Goal: Task Accomplishment & Management: Use online tool/utility

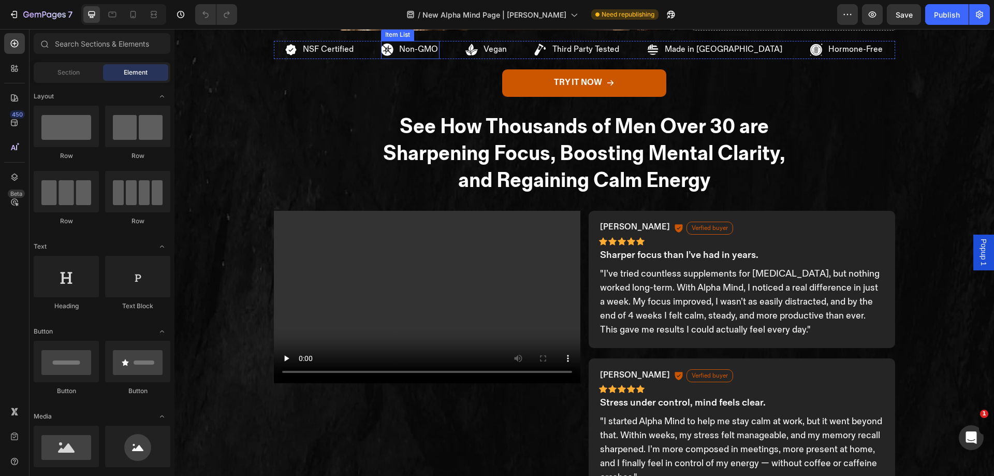
scroll to position [962, 0]
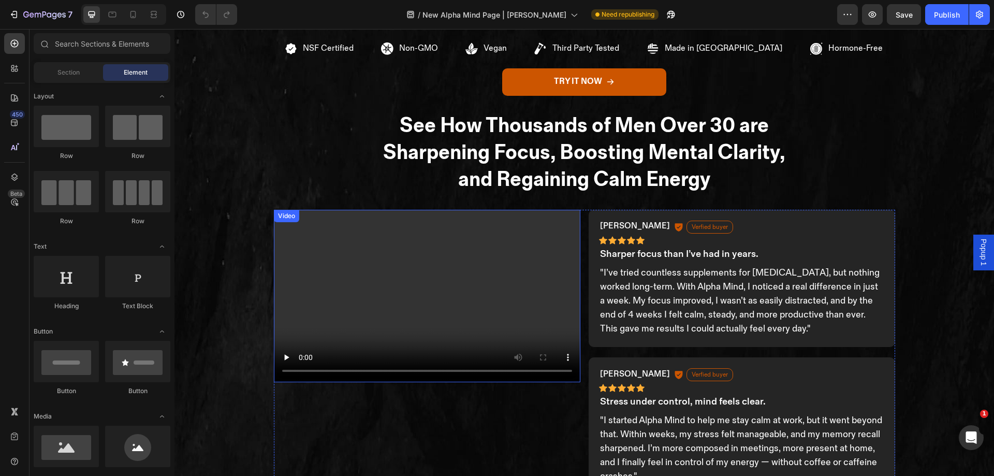
click at [430, 215] on video at bounding box center [427, 296] width 306 height 172
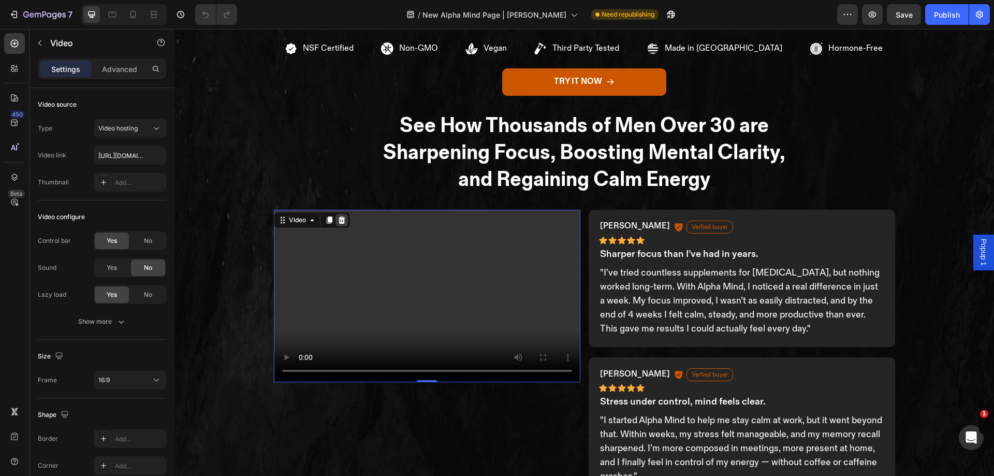
click at [340, 220] on icon at bounding box center [341, 219] width 7 height 7
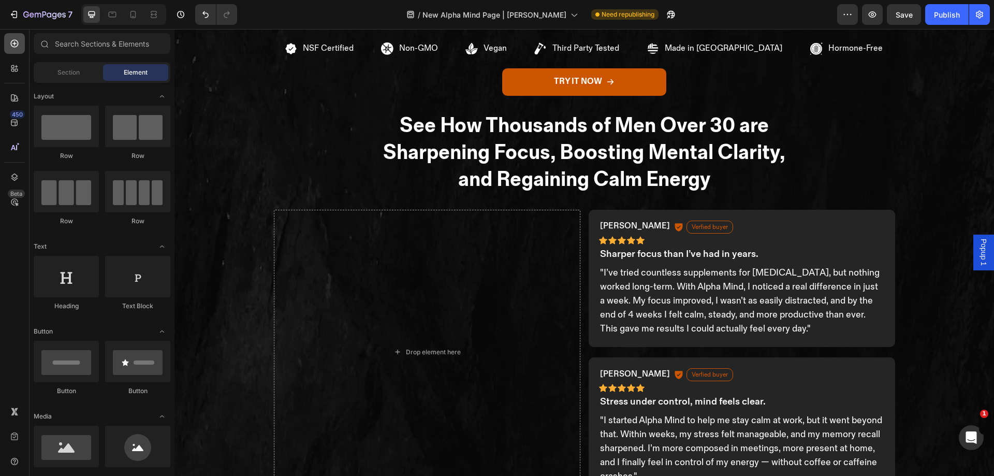
click at [22, 37] on div at bounding box center [14, 43] width 21 height 21
click at [98, 49] on input "text" at bounding box center [102, 43] width 137 height 21
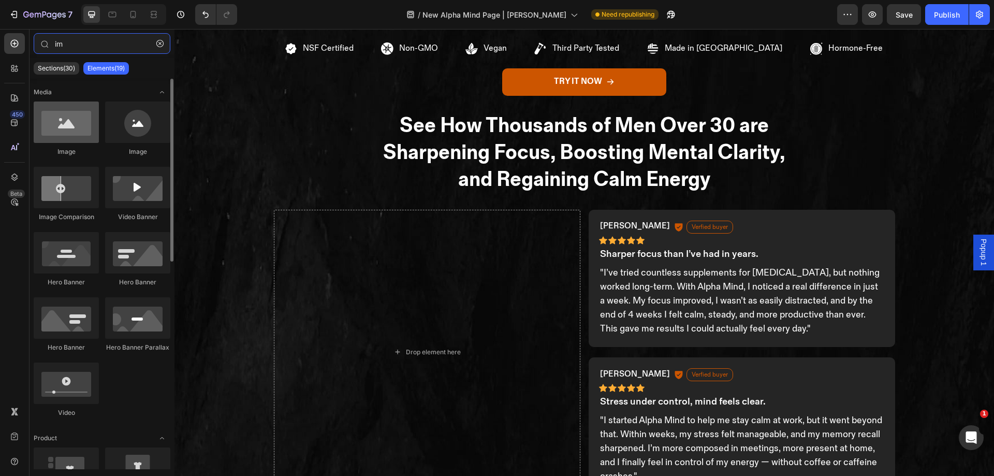
type input "im"
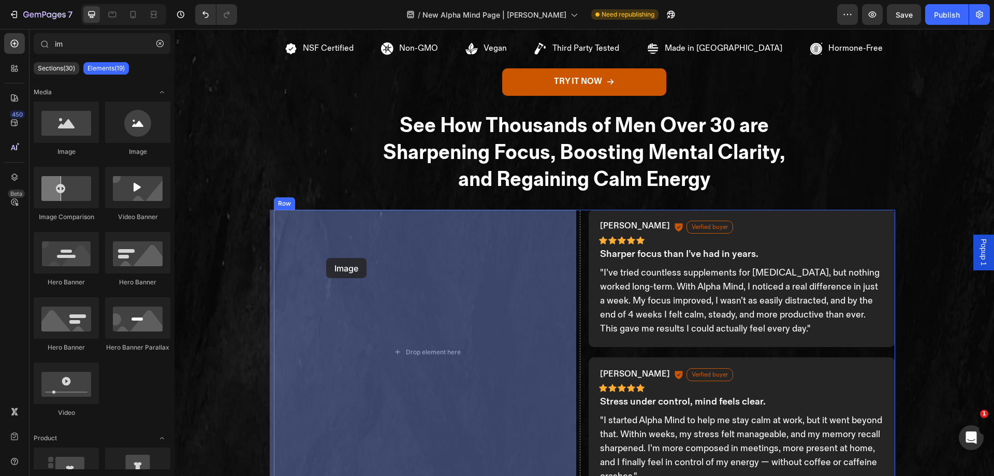
drag, startPoint x: 253, startPoint y: 143, endPoint x: 326, endPoint y: 258, distance: 135.7
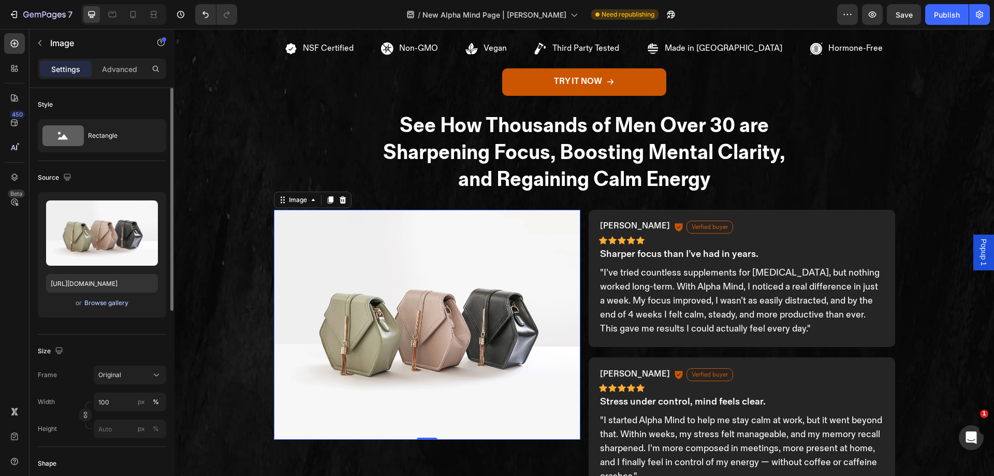
click at [114, 299] on div "Browse gallery" at bounding box center [106, 302] width 44 height 9
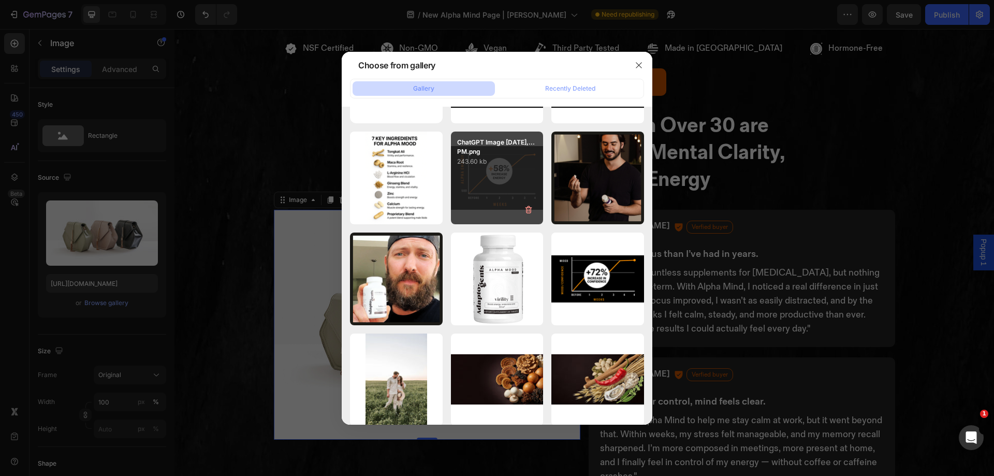
scroll to position [0, 0]
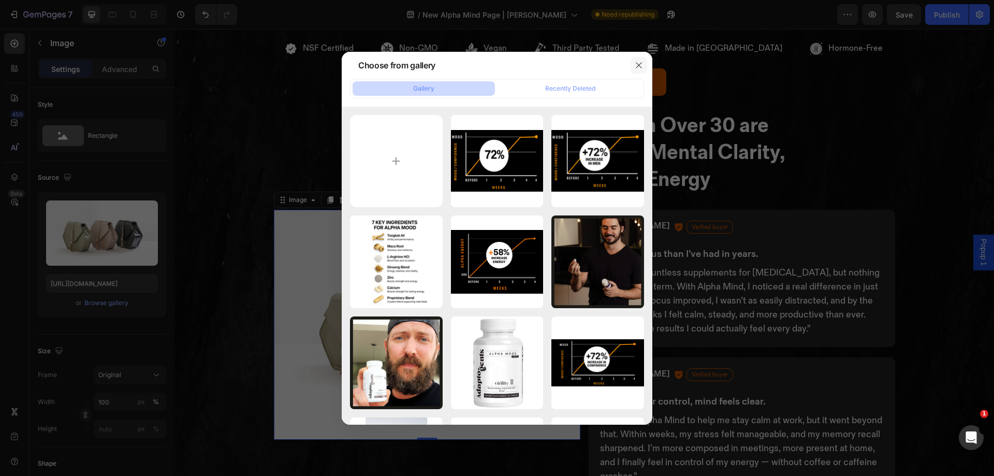
click at [641, 64] on icon "button" at bounding box center [639, 65] width 8 height 8
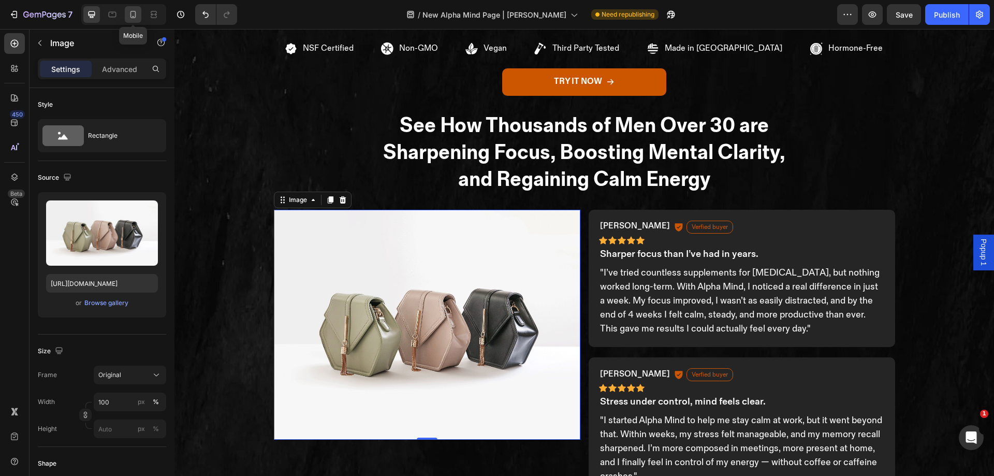
click at [138, 19] on icon at bounding box center [133, 14] width 10 height 10
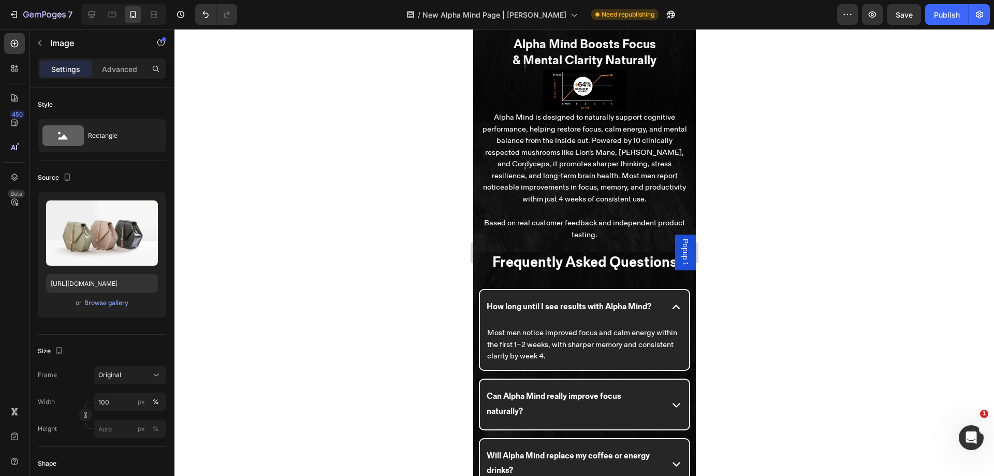
scroll to position [3192, 0]
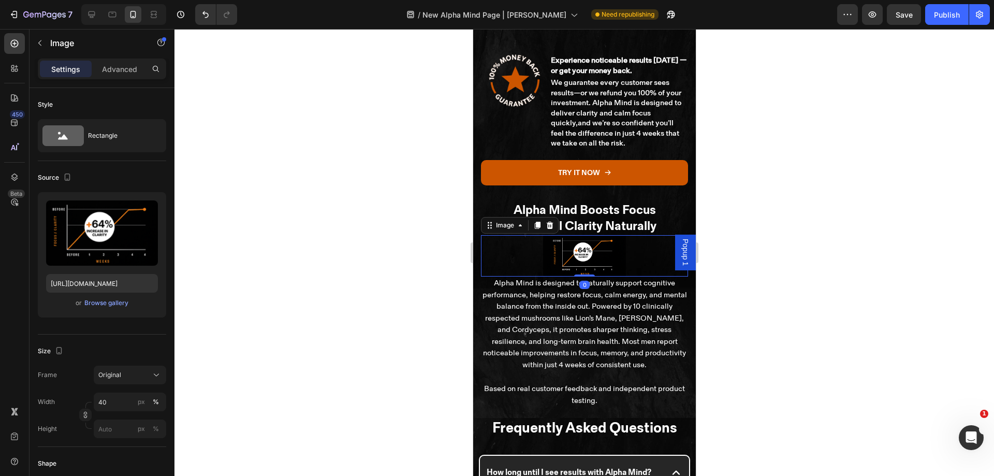
click at [587, 254] on img at bounding box center [583, 255] width 83 height 41
click at [116, 403] on input "40" at bounding box center [130, 401] width 72 height 19
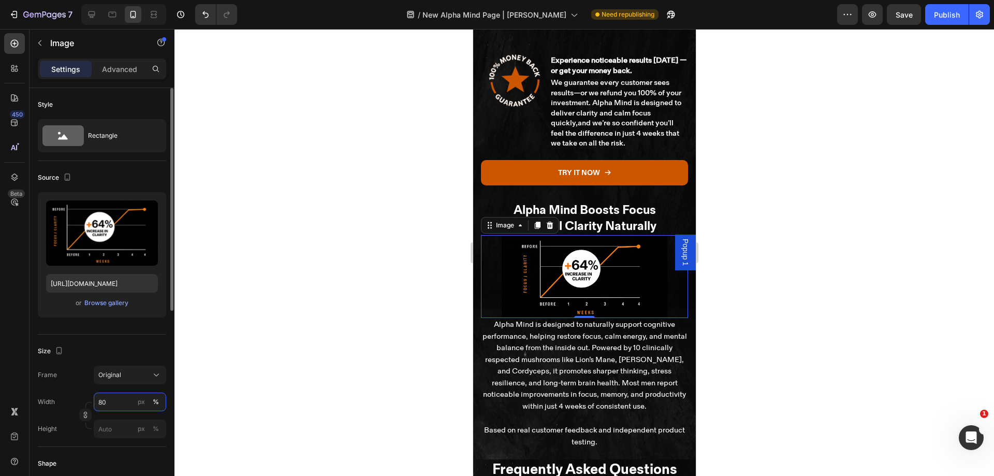
click at [113, 403] on input "80" at bounding box center [130, 401] width 72 height 19
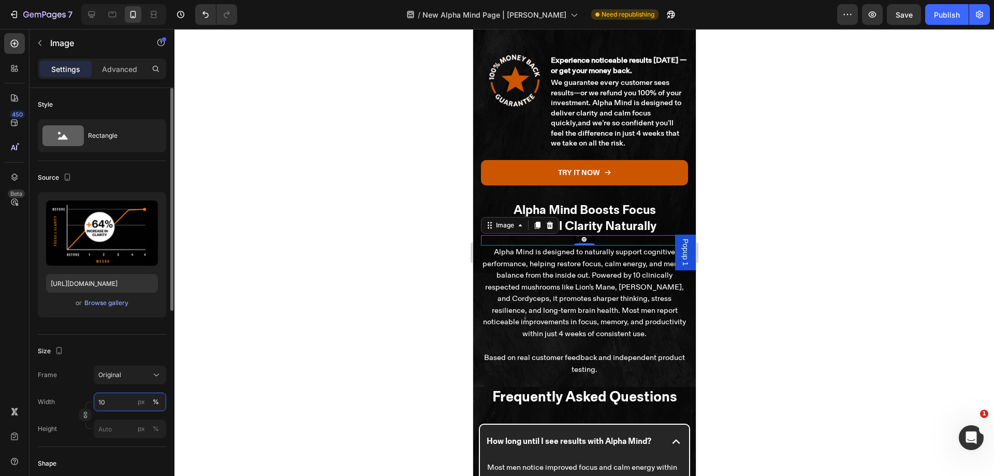
type input "100"
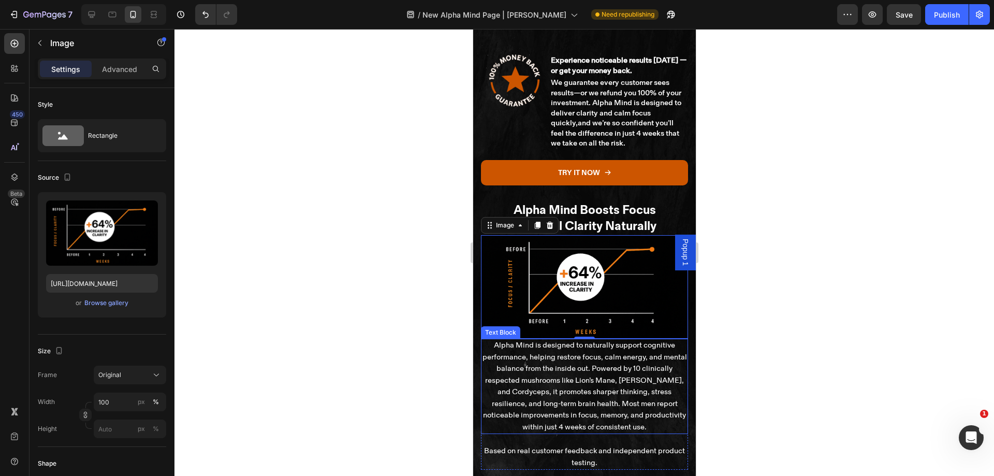
click at [512, 386] on p "Alpha Mind is designed to naturally support cognitive performance, helping rest…" at bounding box center [583, 386] width 205 height 93
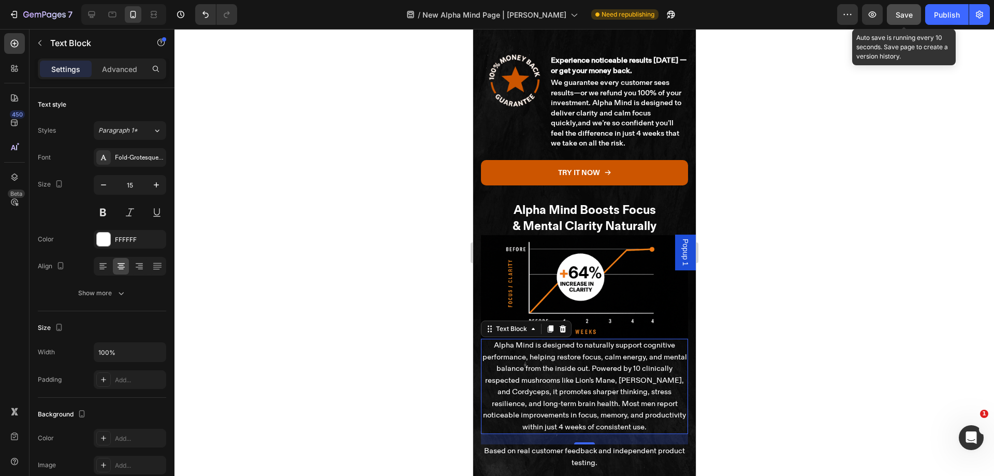
click at [909, 13] on span "Save" at bounding box center [903, 14] width 17 height 9
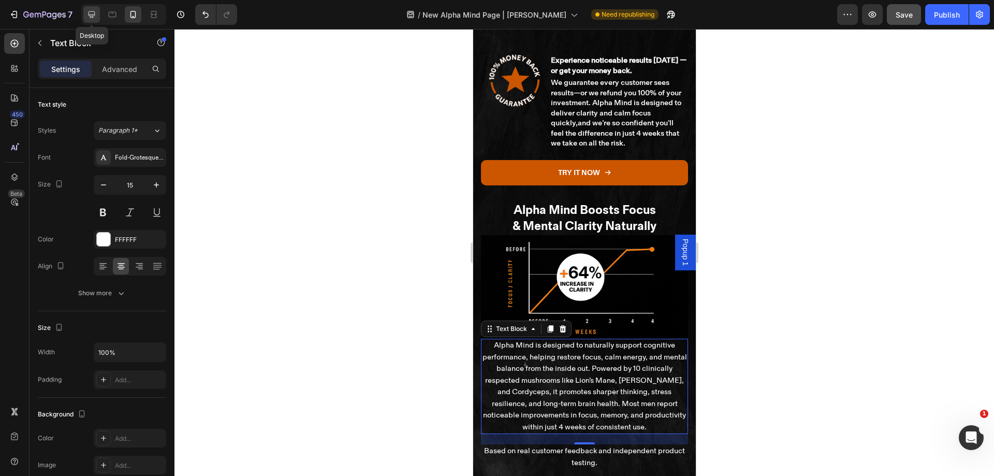
click at [96, 16] on icon at bounding box center [91, 14] width 10 height 10
type input "20"
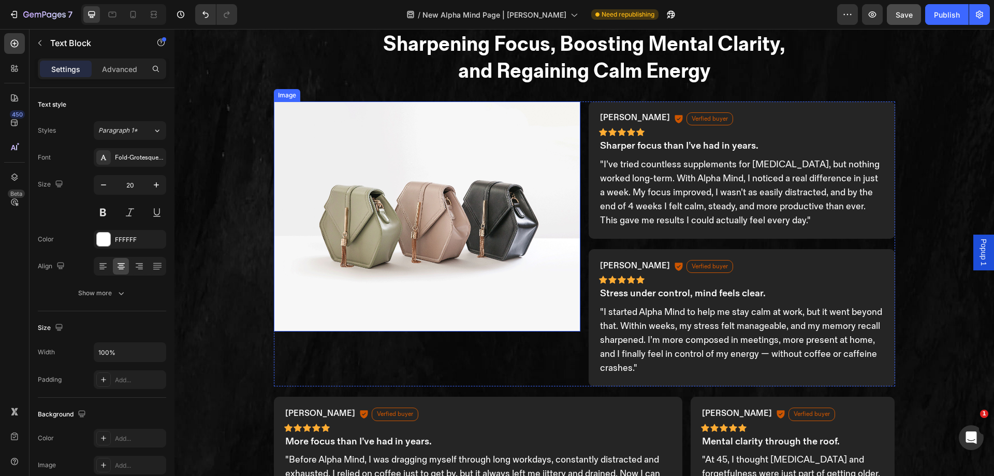
scroll to position [1070, 0]
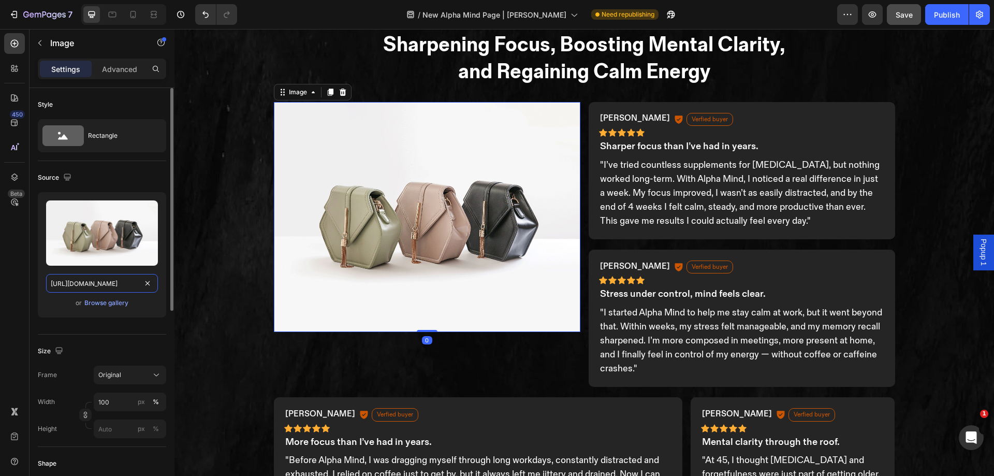
click at [65, 281] on input "https://cdn.shopify.com/s/files/1/2005/9307/files/image_demo.jpg" at bounding box center [102, 283] width 112 height 19
paste input "adaptogents.com/cdn/shop/files/gempages_515121096144454500-d670197e-f225-4fa1-a…"
type input "https://adaptogents.com/cdn/shop/files/gempages_515121096144454500-d670197e-f22…"
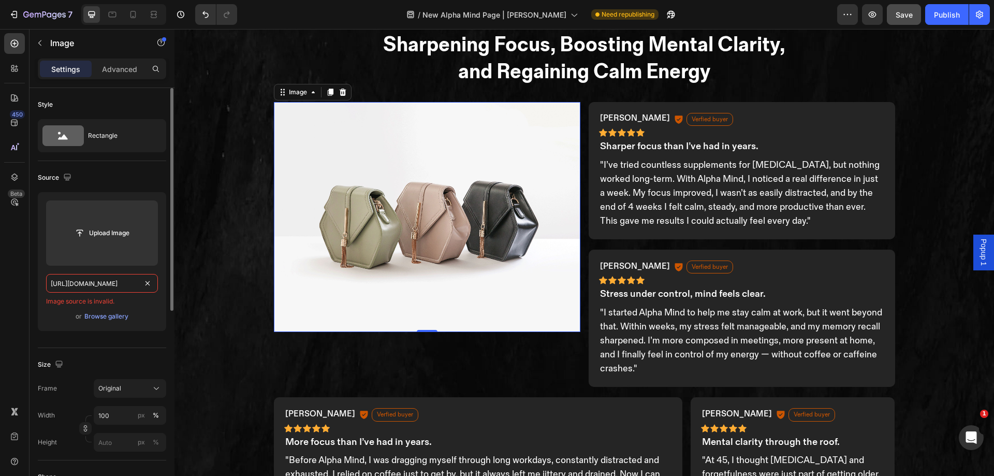
click at [122, 278] on input "https://adaptogents.com/cdn/shop/files/gempages_515121096144454500-d670197e-f22…" at bounding box center [102, 283] width 112 height 19
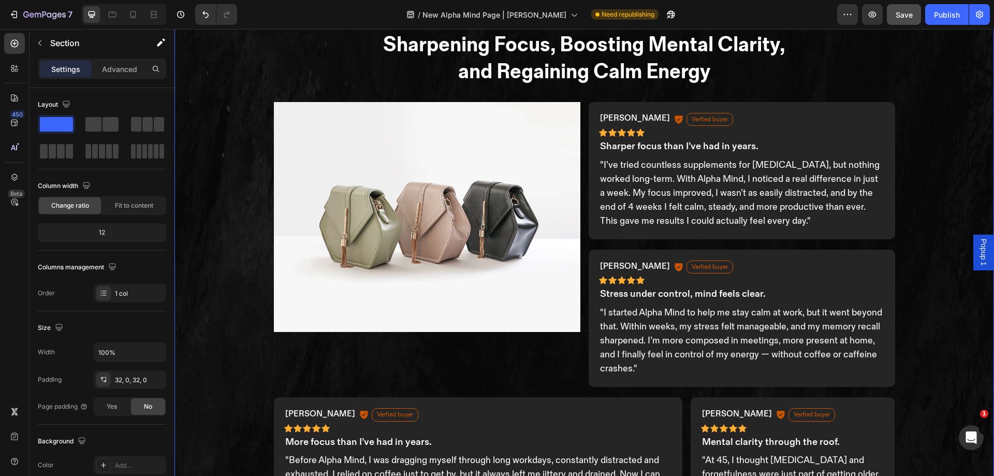
click at [308, 259] on img at bounding box center [427, 217] width 306 height 230
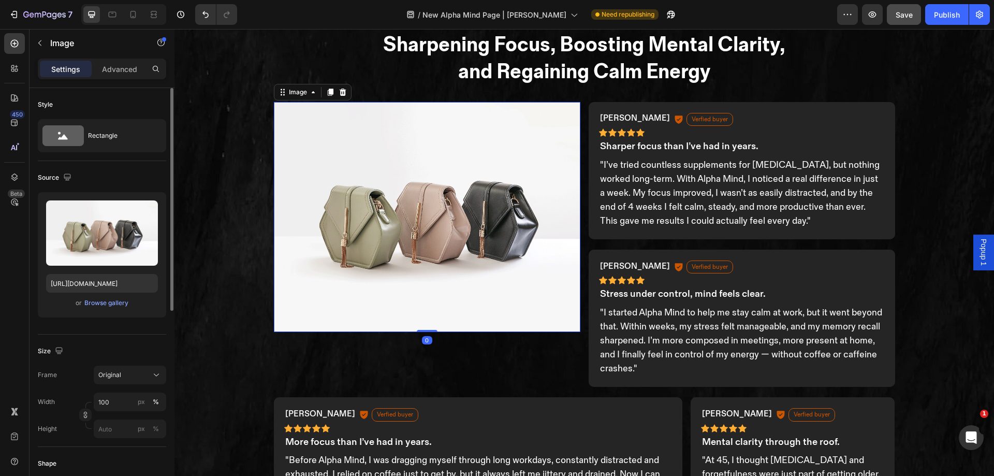
click at [105, 273] on div "Upload Image https://cdn.shopify.com/s/files/1/2005/9307/files/image_demo.jpg o…" at bounding box center [102, 254] width 128 height 125
click at [105, 276] on input "https://cdn.shopify.com/s/files/1/2005/9307/files/image_demo.jpg" at bounding box center [102, 283] width 112 height 19
paste input "adaptogents.com/cdn/shop/files/gempages_515121096144454500-d670197e-f225-4fa1-a…"
type input "https://adaptogents.com/cdn/shop/files/gempages_515121096144454500-d670197e-f22…"
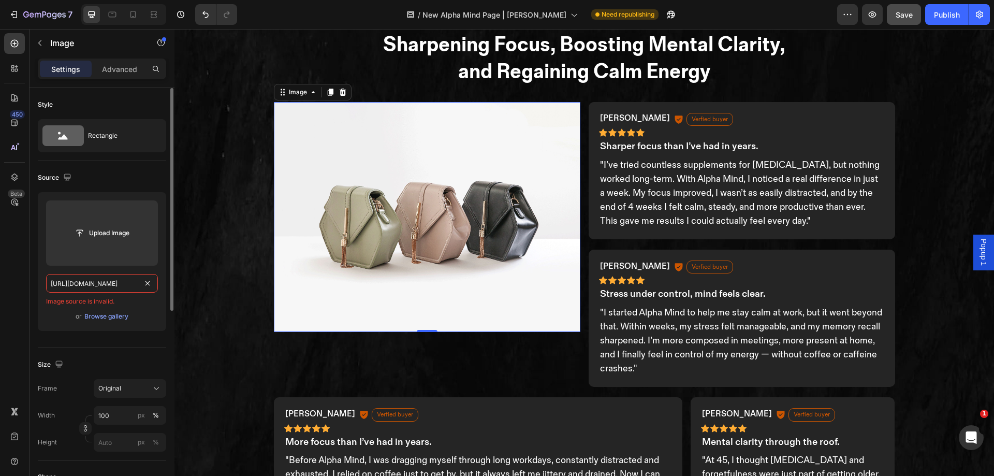
click at [125, 288] on input "https://adaptogents.com/cdn/shop/files/gempages_515121096144454500-d670197e-f22…" at bounding box center [102, 283] width 112 height 19
paste input "https://adaptogents.com/cdn/shop/files/gempages_515121096144454500-d670197e-f22…"
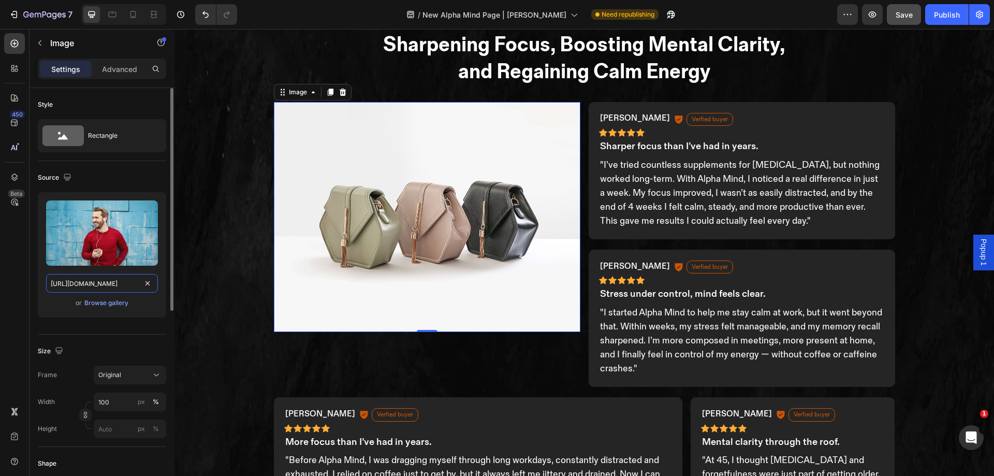
scroll to position [0, 345]
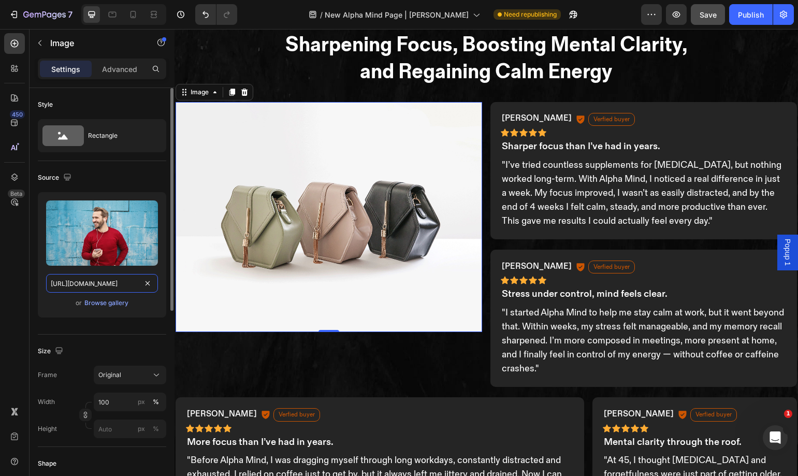
click at [125, 288] on input "https://adaptogents.com/cdn/shop/files/gempages_515121096144454500-d670197e-f22…" at bounding box center [102, 283] width 112 height 19
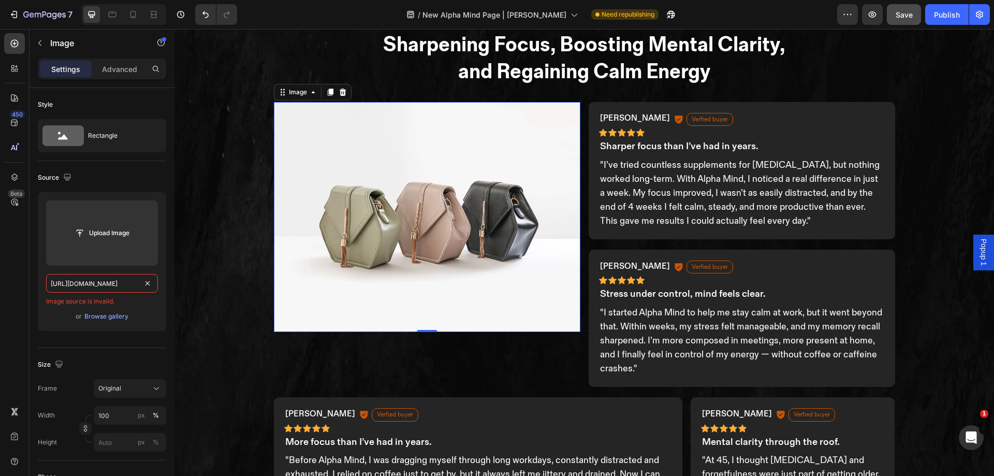
drag, startPoint x: 233, startPoint y: 312, endPoint x: 283, endPoint y: 289, distance: 55.1
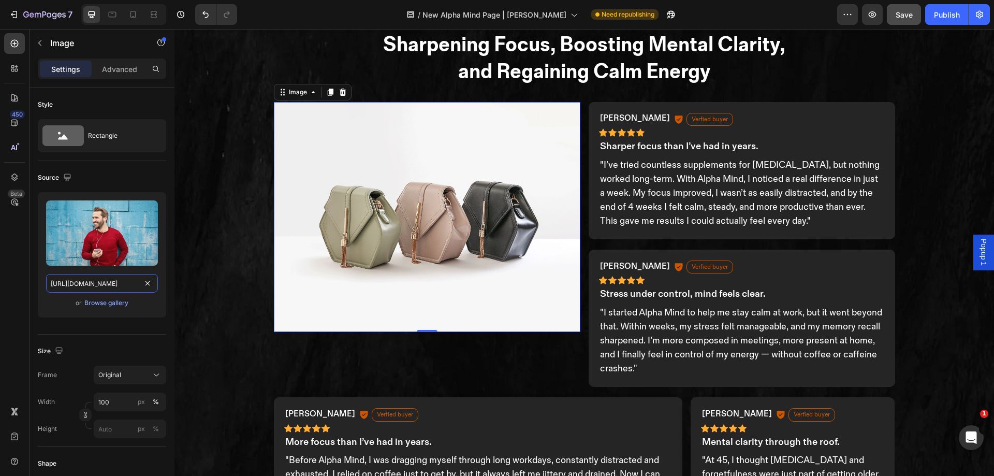
scroll to position [0, 264]
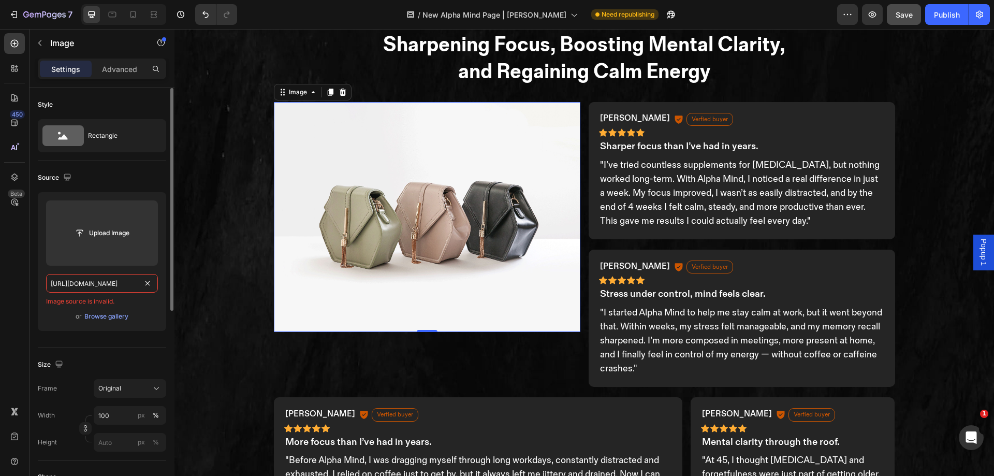
click at [106, 282] on input "https://adaptogents.com/cdn/shop/files/gempages_515121096144454500-d670197e-f22…" at bounding box center [102, 283] width 112 height 19
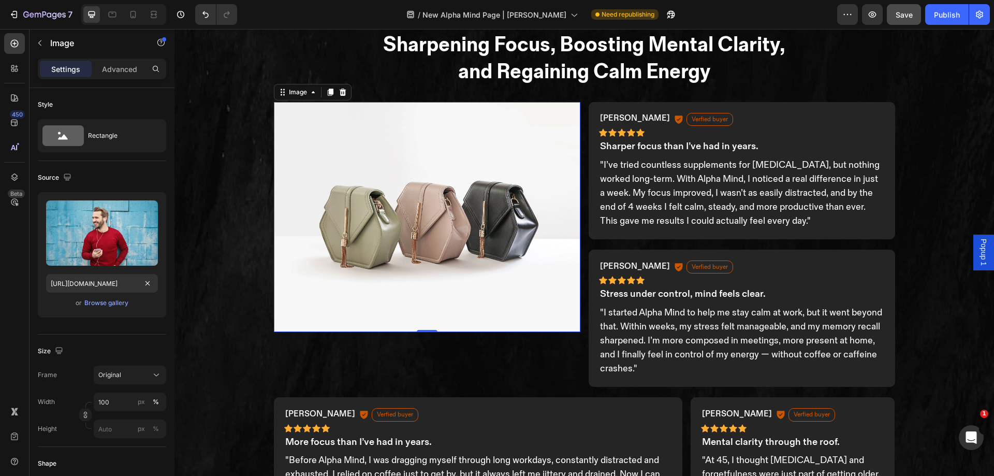
scroll to position [0, 0]
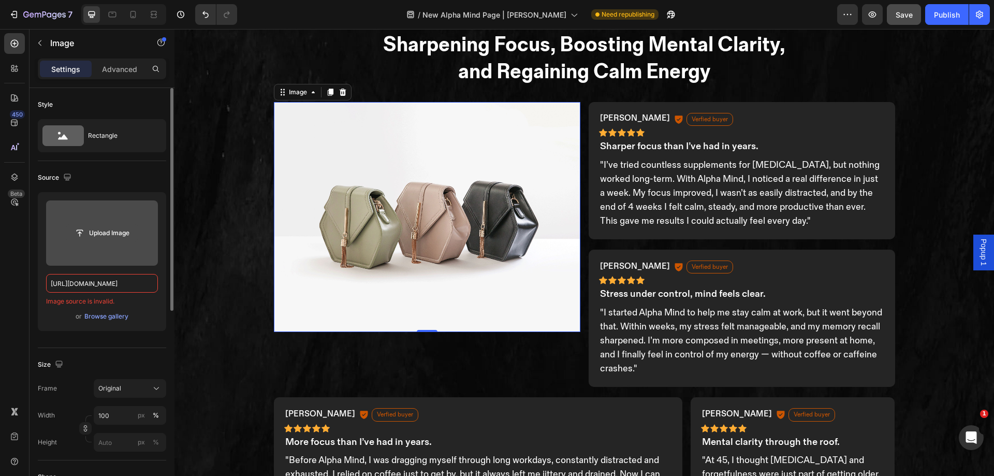
click at [89, 239] on input "file" at bounding box center [101, 233] width 71 height 18
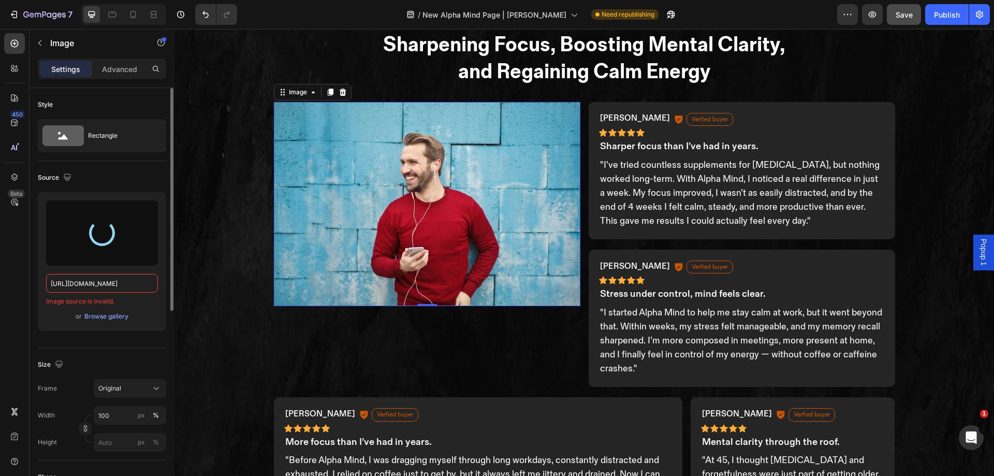
type input "https://cdn.shopify.com/s/files/1/0697/6310/5073/files/gempages_515121096144454…"
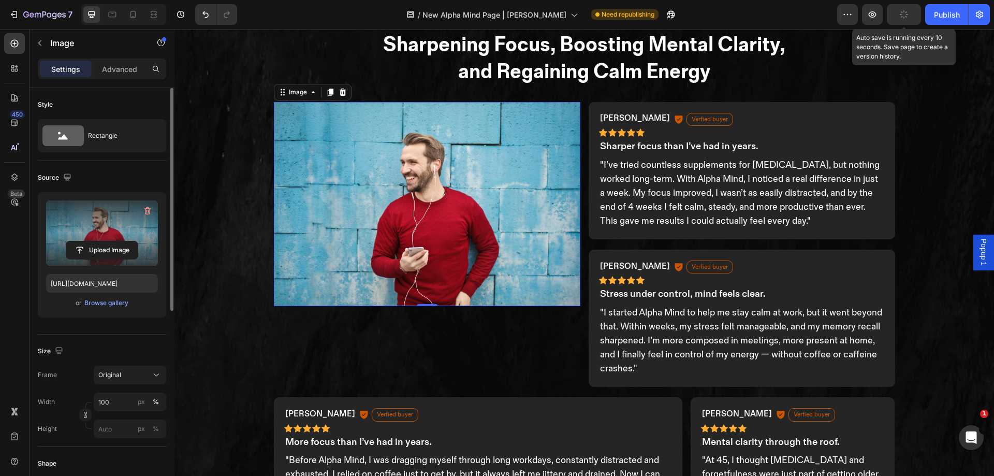
click at [906, 17] on icon "button" at bounding box center [903, 14] width 11 height 11
click at [934, 15] on div "Publish" at bounding box center [947, 14] width 26 height 11
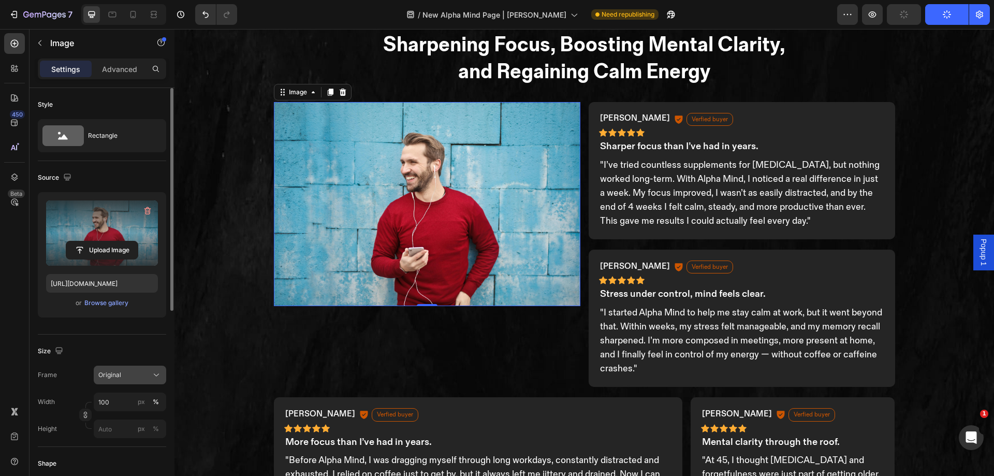
click at [140, 377] on div "Original" at bounding box center [123, 374] width 51 height 9
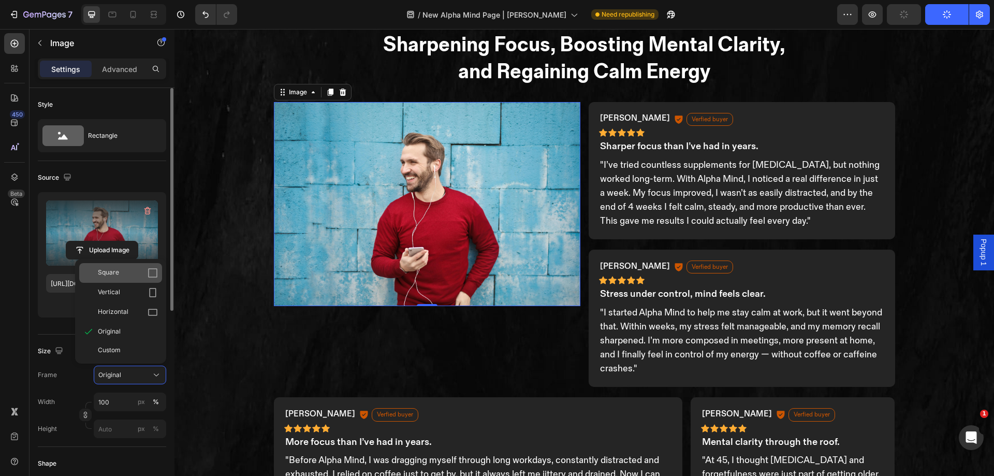
click at [133, 271] on div "Square" at bounding box center [128, 273] width 60 height 10
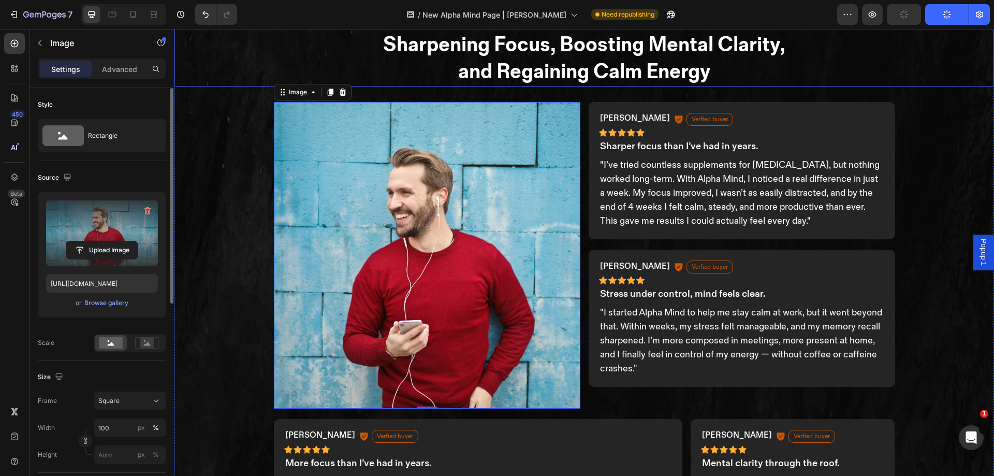
click at [611, 82] on h2 "See How Thousands of Men Over 30 are Sharpening Focus, Boosting Mental Clarity,…" at bounding box center [583, 45] width 819 height 83
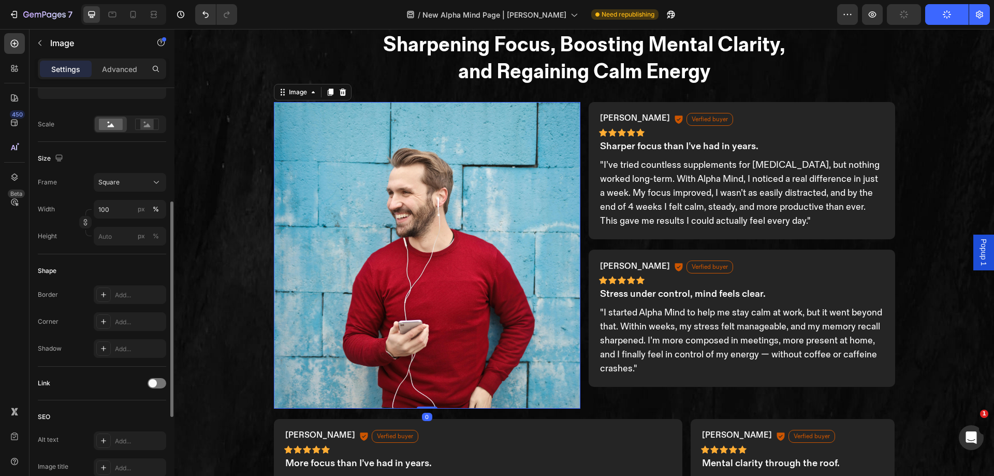
scroll to position [219, 0]
click at [114, 303] on div "Add..." at bounding box center [130, 294] width 72 height 19
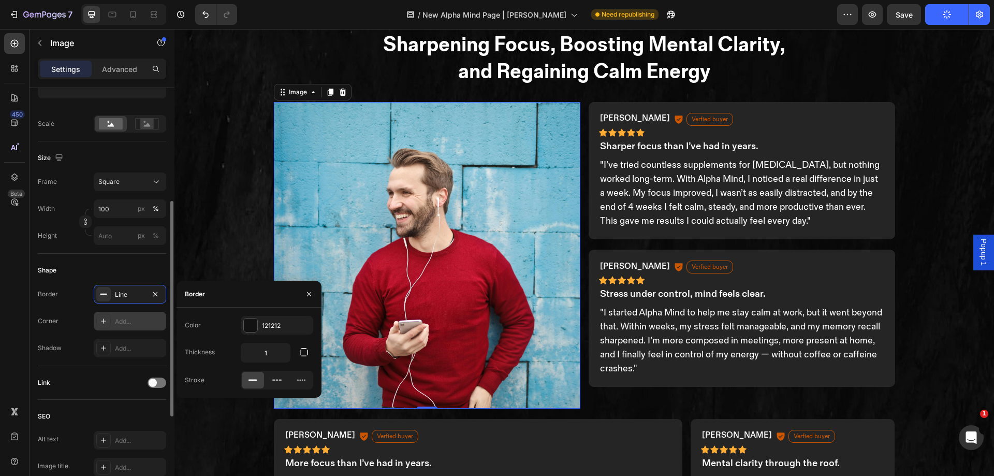
click at [114, 319] on div "Add..." at bounding box center [130, 321] width 72 height 19
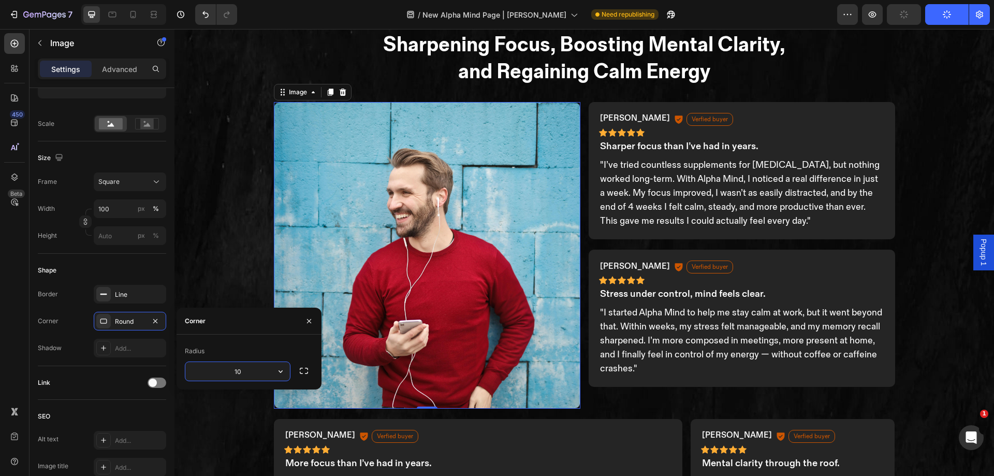
type input "10"
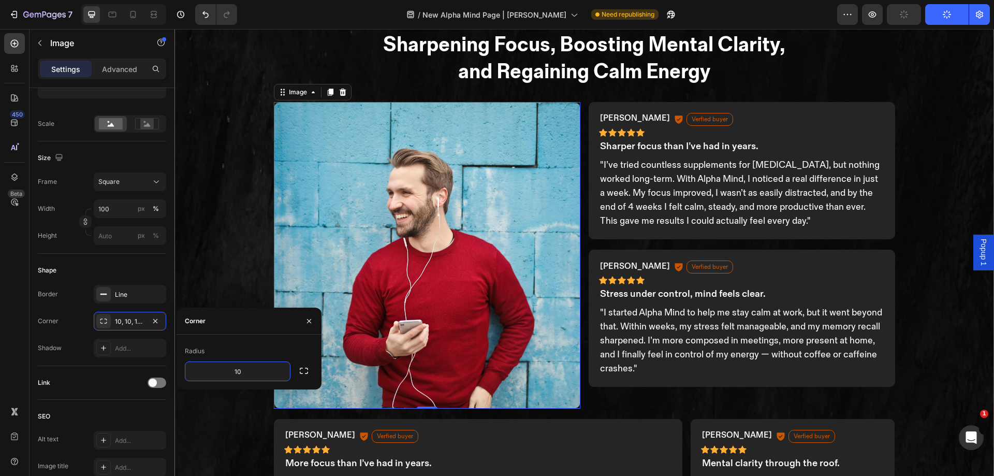
click at [222, 269] on div "10 Ingredients in 1 Powerful Formula Heading TRUSTED & EFFECTIVE Heading Lion’s…" at bounding box center [583, 268] width 819 height 1249
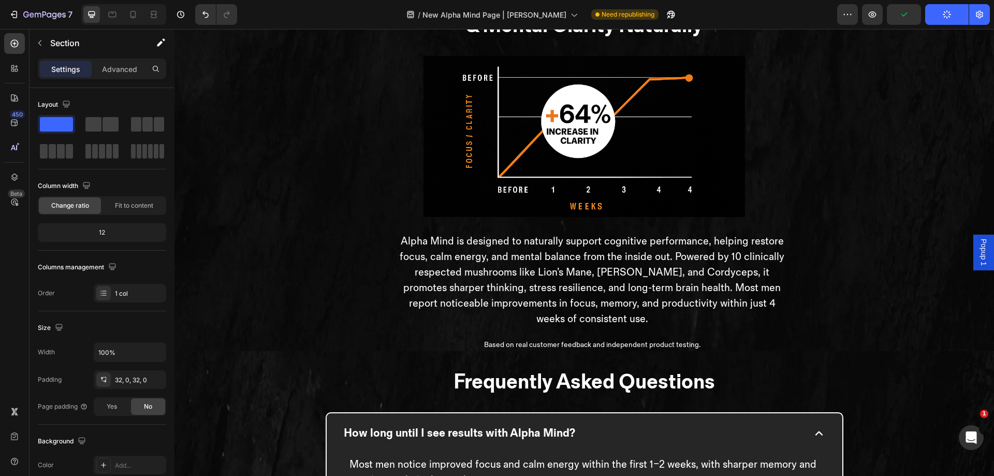
scroll to position [2579, 0]
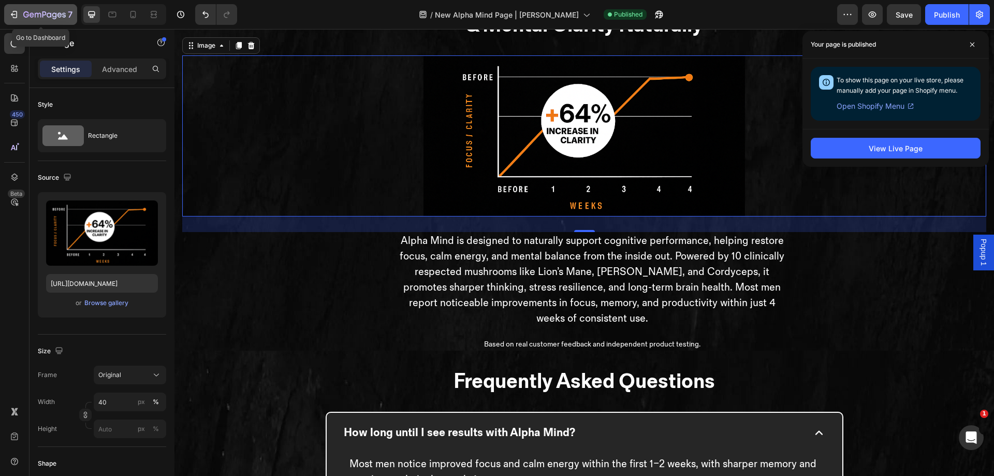
click at [12, 21] on button "7" at bounding box center [40, 14] width 73 height 21
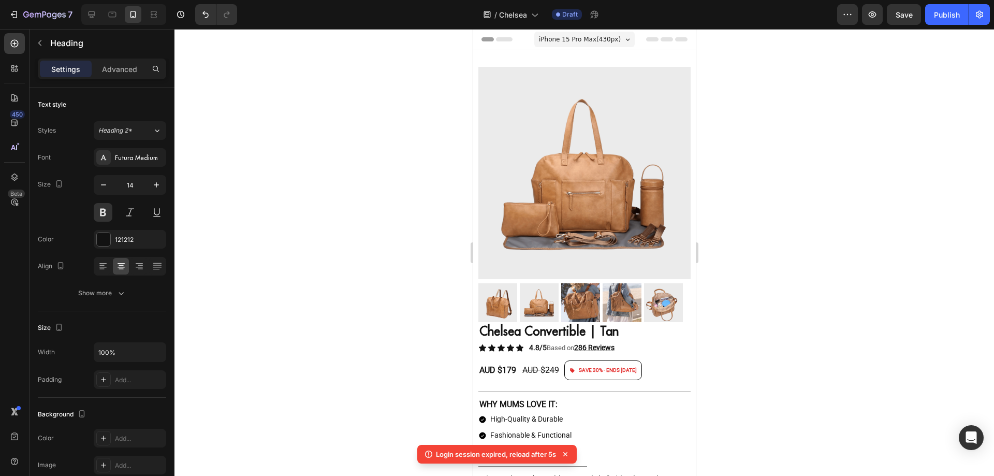
scroll to position [461, 0]
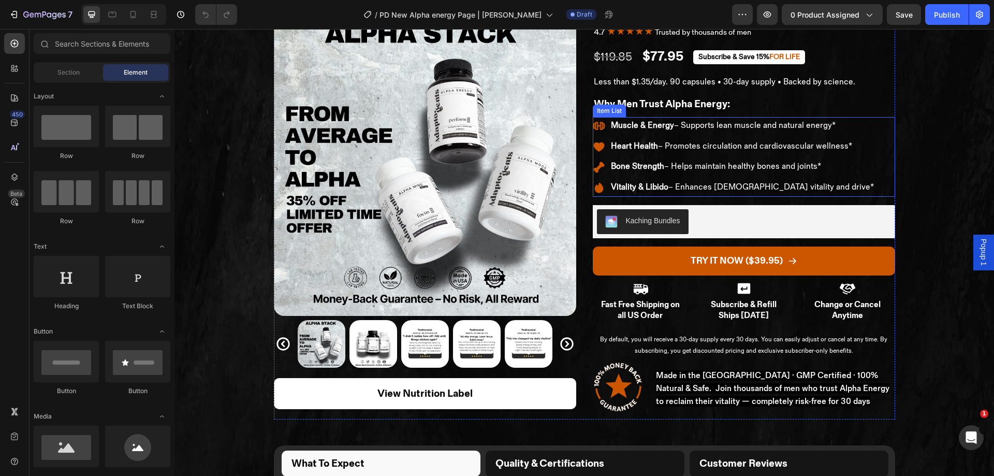
scroll to position [69, 0]
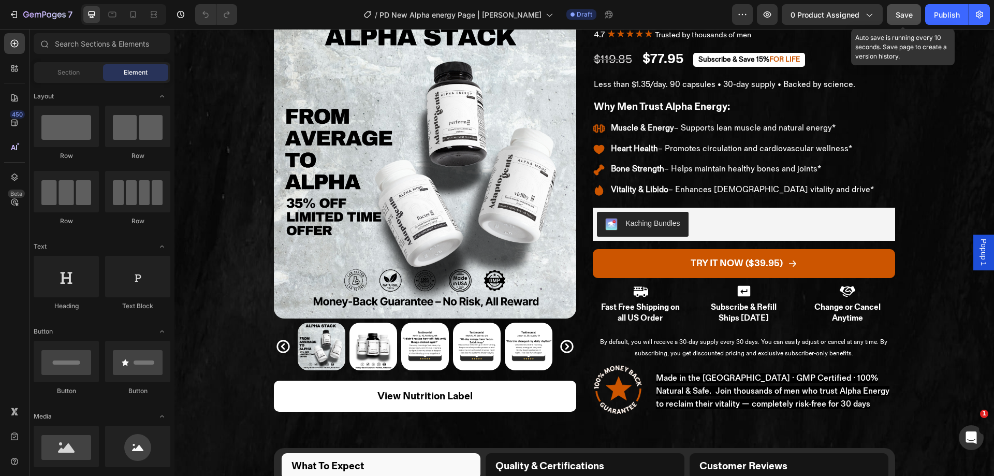
click at [908, 15] on span "Save" at bounding box center [903, 14] width 17 height 9
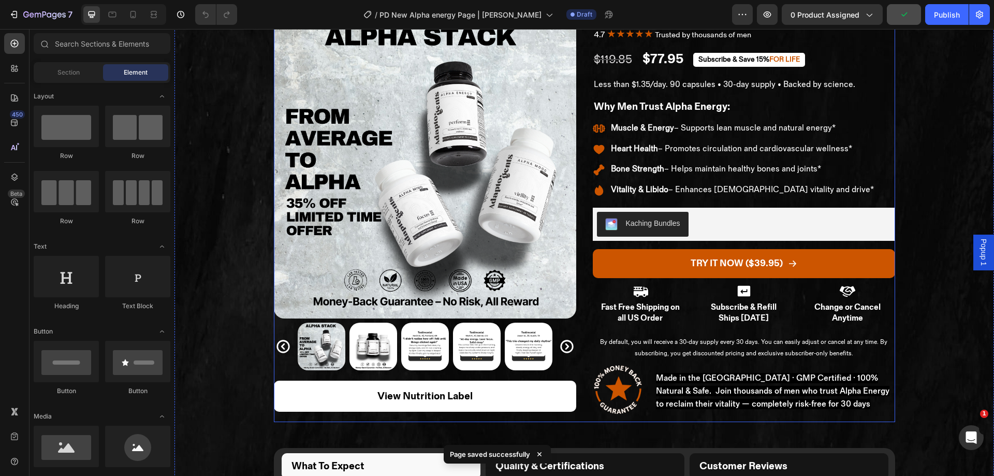
scroll to position [0, 0]
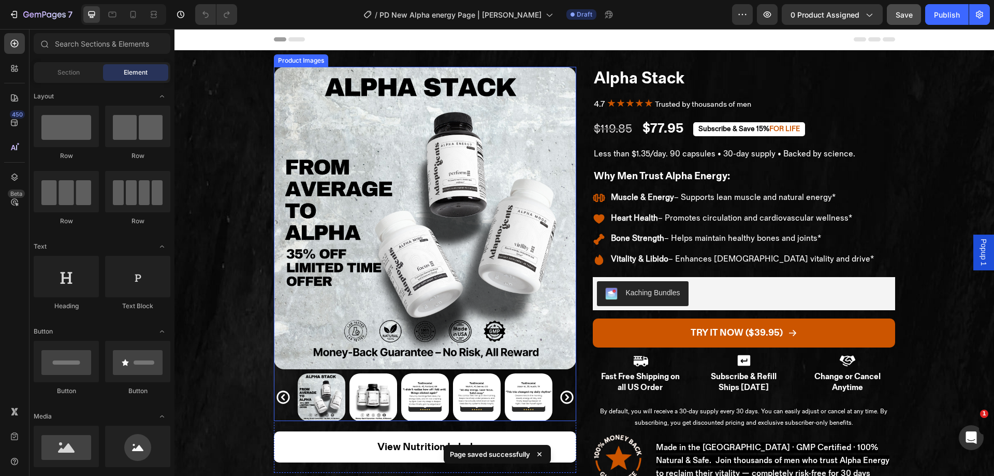
click at [567, 113] on img at bounding box center [425, 218] width 302 height 302
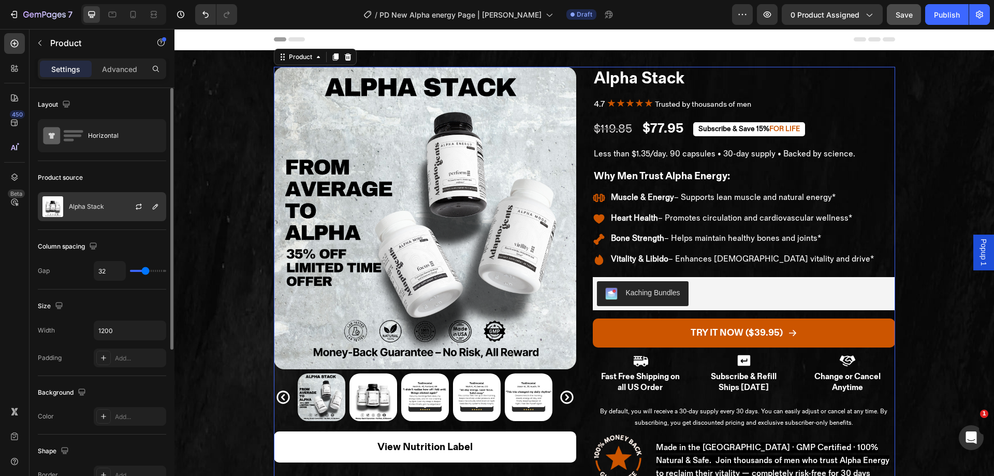
click at [162, 209] on div at bounding box center [143, 207] width 46 height 28
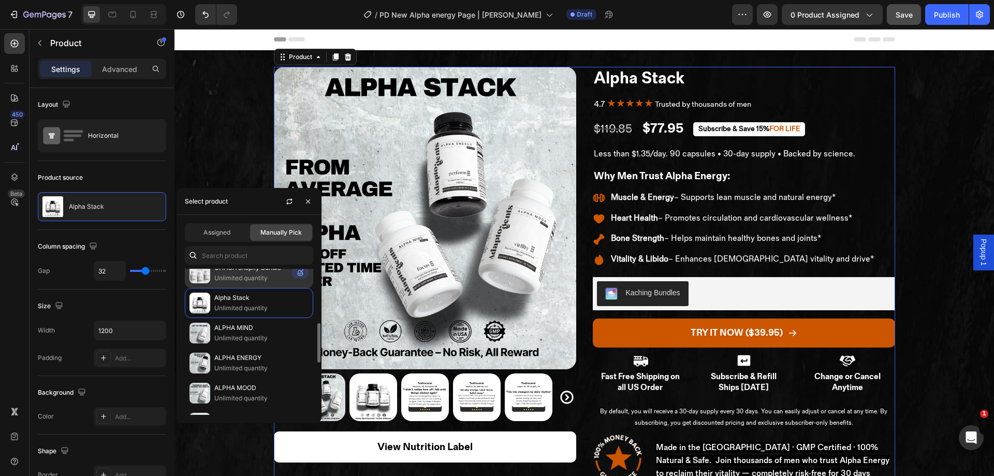
scroll to position [255, 0]
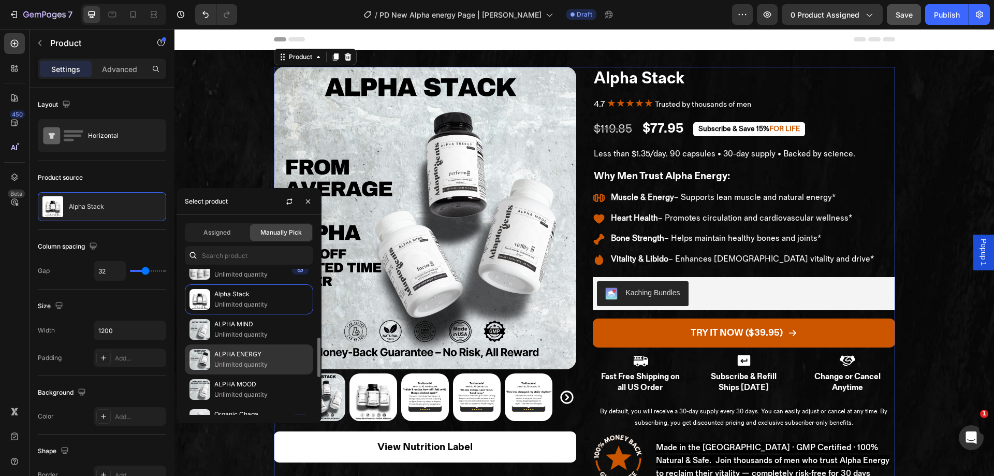
click at [264, 361] on p "Unlimited quantity" at bounding box center [261, 364] width 94 height 10
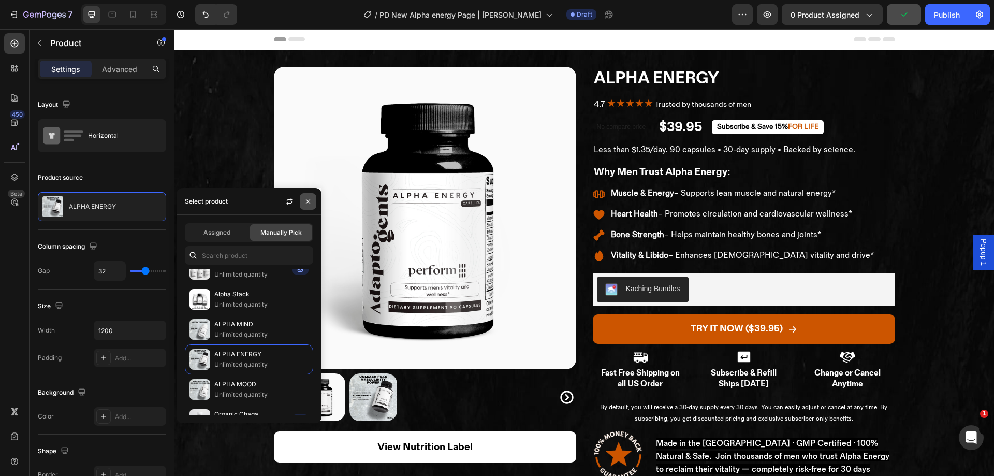
click at [304, 200] on icon "button" at bounding box center [308, 201] width 8 height 8
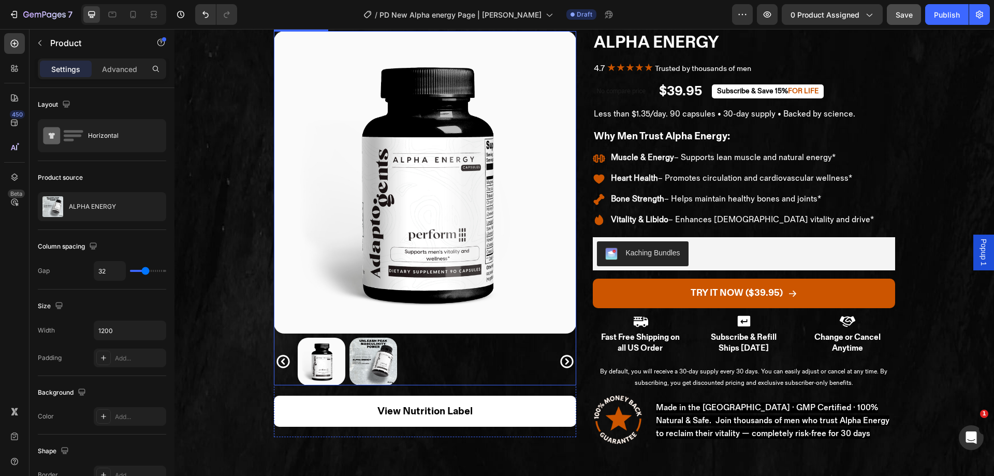
scroll to position [34, 0]
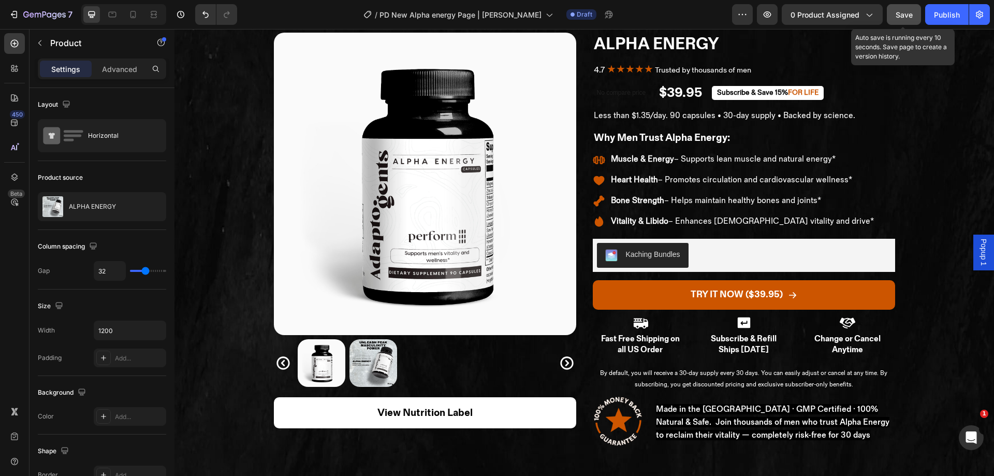
click at [893, 12] on button "Save" at bounding box center [904, 14] width 34 height 21
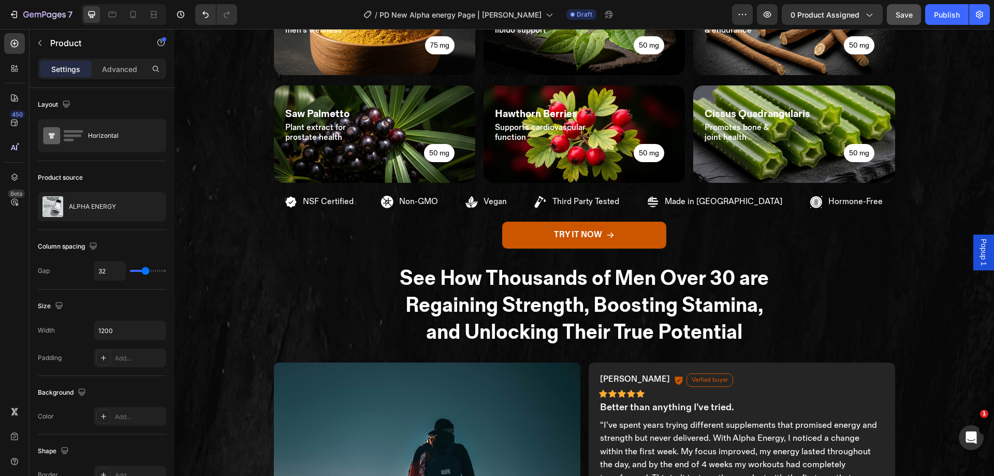
scroll to position [903, 0]
click at [902, 7] on button "Save" at bounding box center [904, 14] width 34 height 21
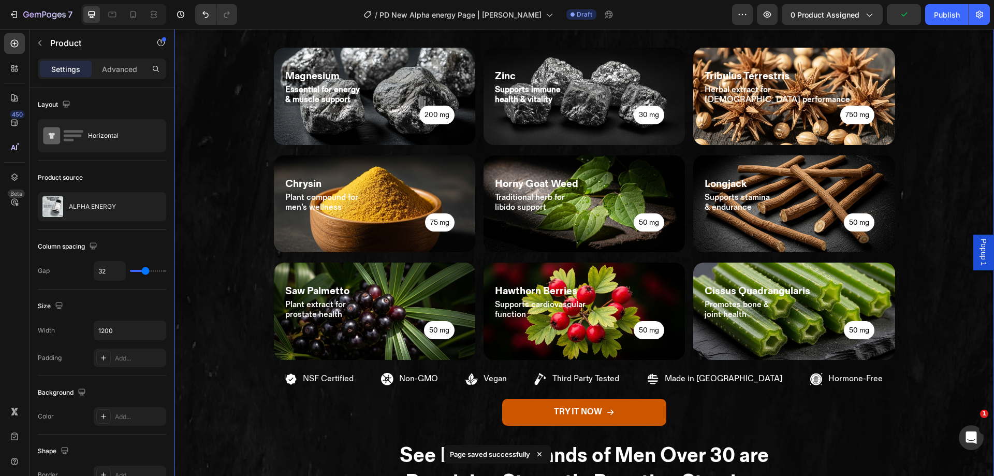
scroll to position [732, 0]
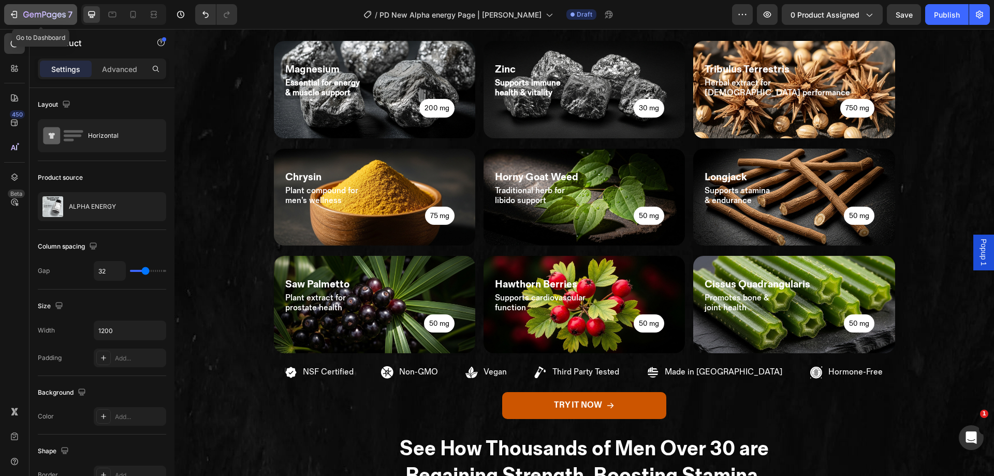
click at [12, 14] on icon "button" at bounding box center [14, 14] width 10 height 10
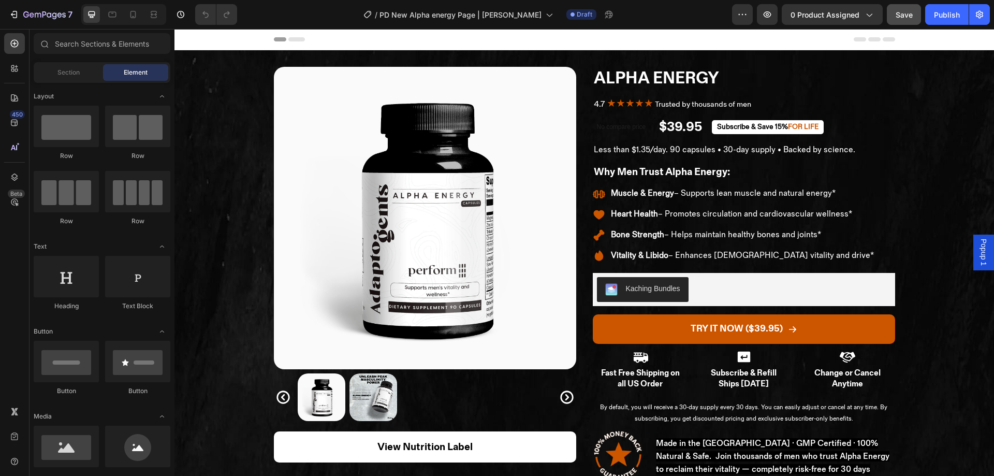
click at [894, 21] on button "Save" at bounding box center [904, 14] width 34 height 21
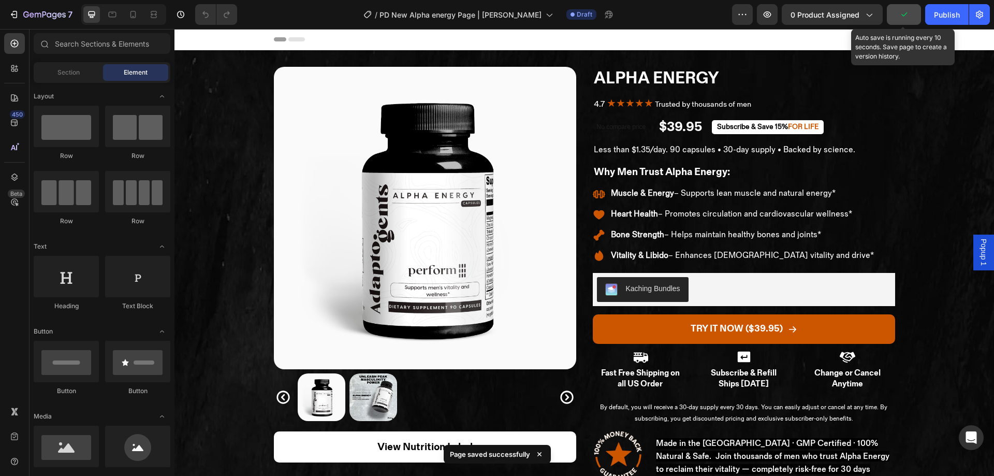
click at [904, 16] on icon "button" at bounding box center [904, 14] width 6 height 4
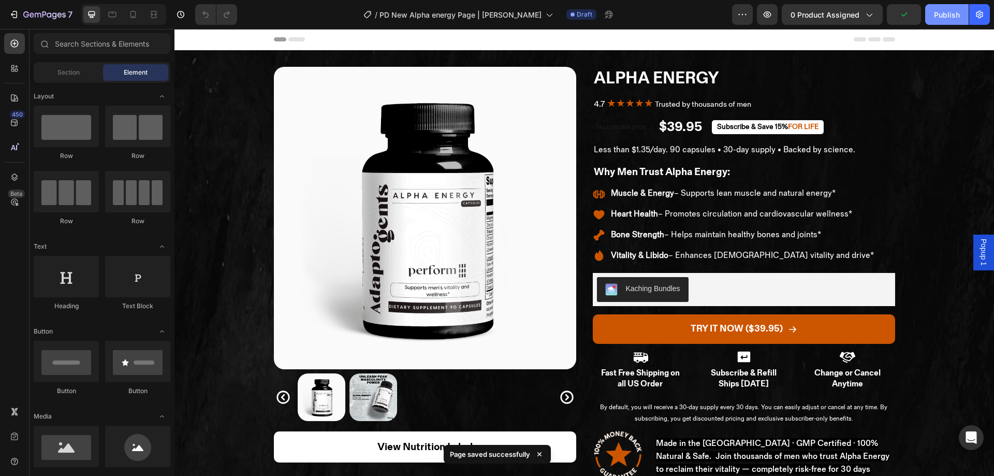
click at [947, 12] on div "Publish" at bounding box center [947, 14] width 26 height 11
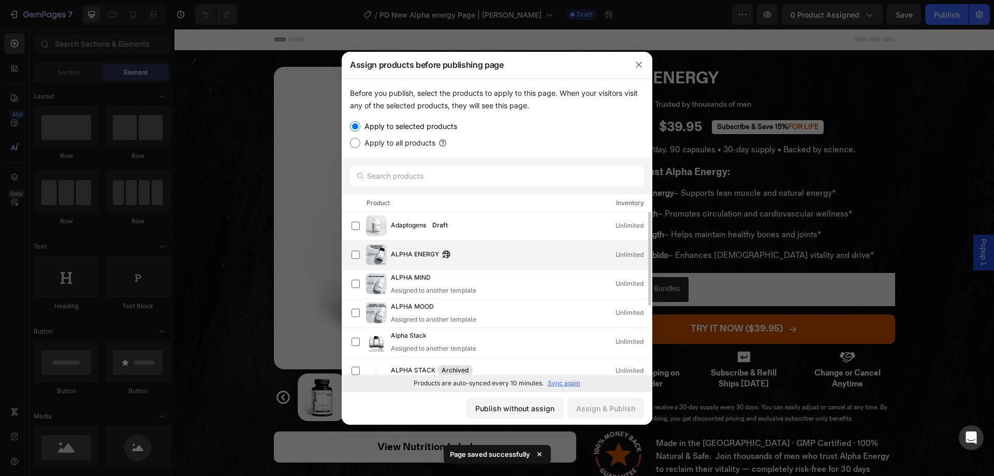
click at [491, 257] on div "ALPHA ENERGY Unlimited" at bounding box center [521, 254] width 261 height 11
click at [609, 409] on div "Assign & Publish" at bounding box center [605, 408] width 59 height 11
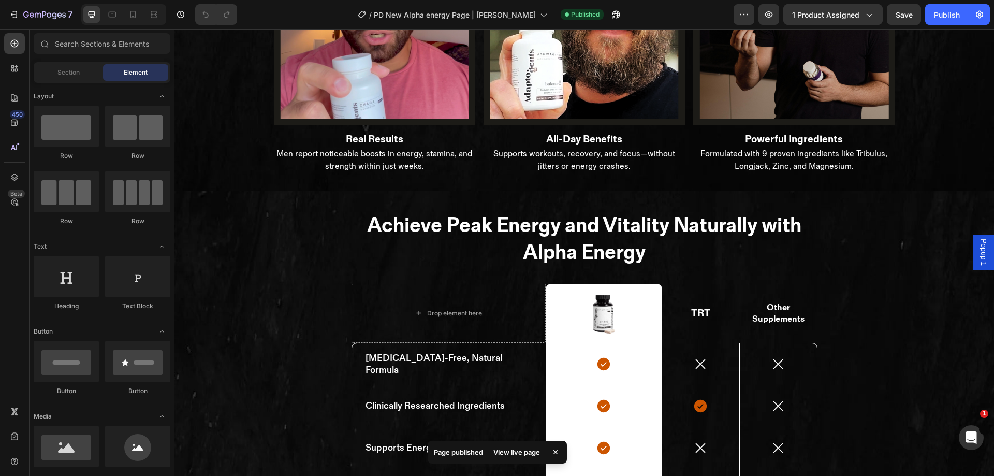
scroll to position [1877, 0]
click at [612, 17] on icon "button" at bounding box center [613, 17] width 3 height 3
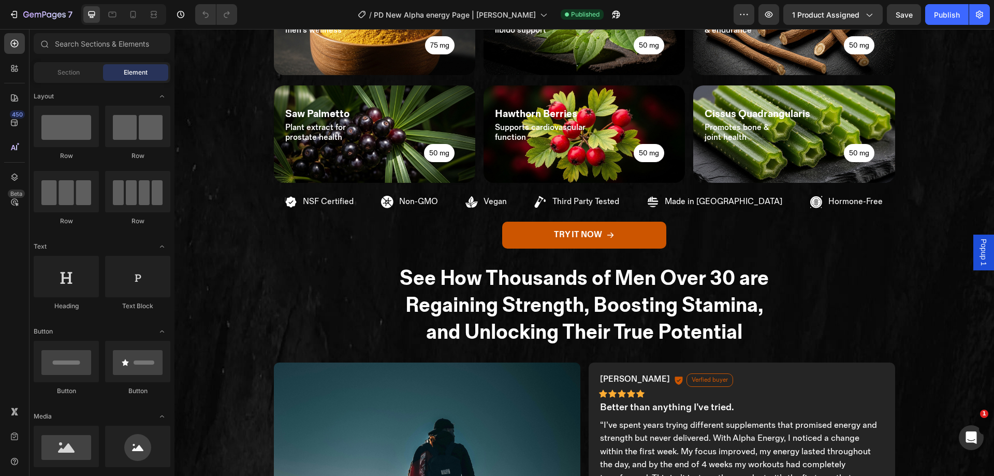
scroll to position [898, 0]
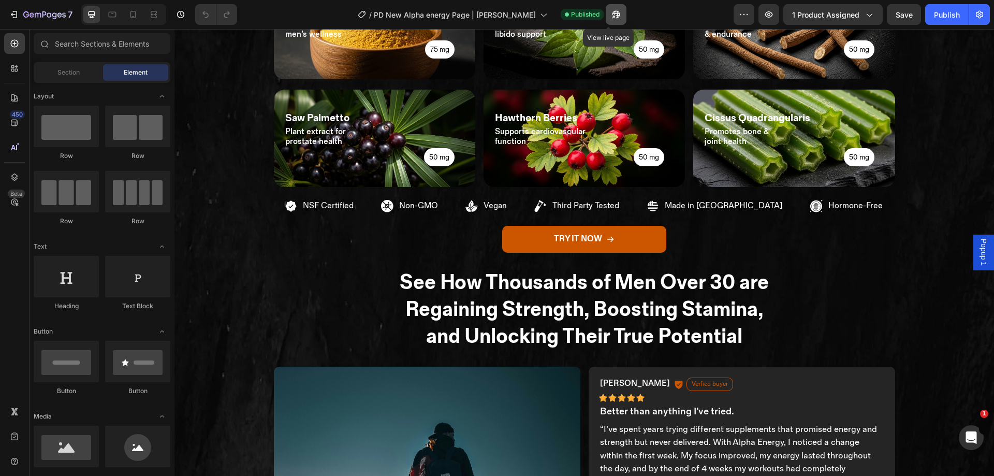
click at [612, 16] on icon "button" at bounding box center [613, 17] width 3 height 3
click at [17, 66] on icon at bounding box center [16, 66] width 3 height 3
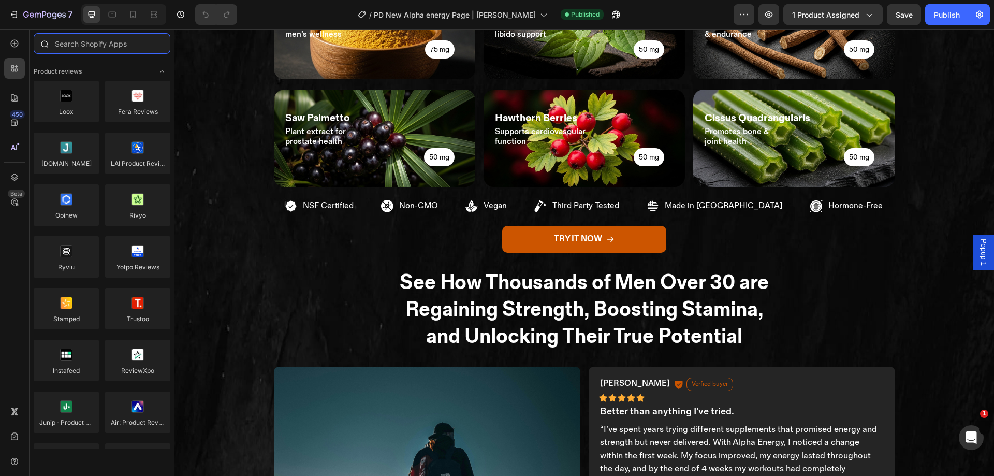
click at [81, 37] on input "text" at bounding box center [102, 43] width 137 height 21
type input "i"
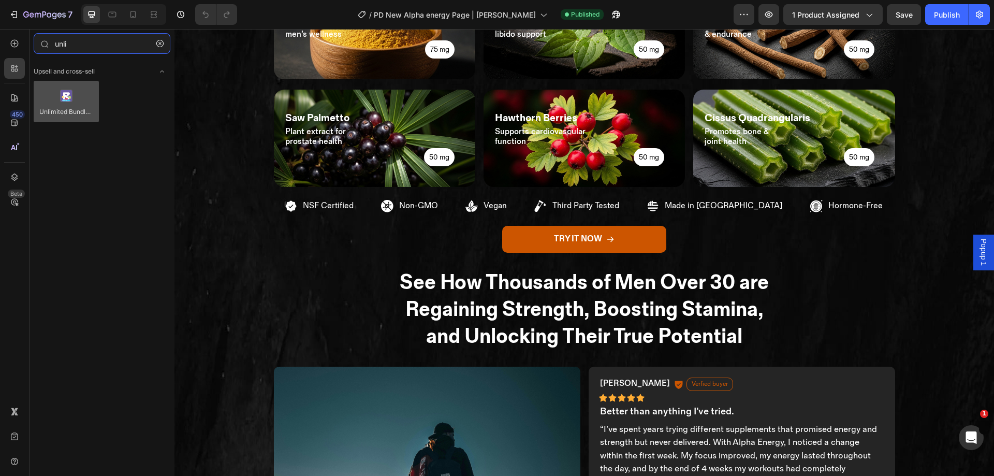
type input "unli"
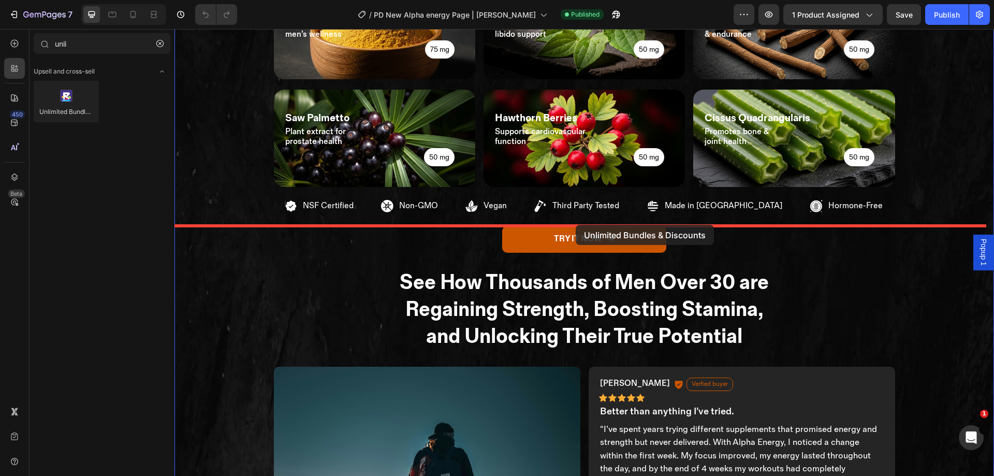
drag, startPoint x: 235, startPoint y: 127, endPoint x: 572, endPoint y: 207, distance: 346.8
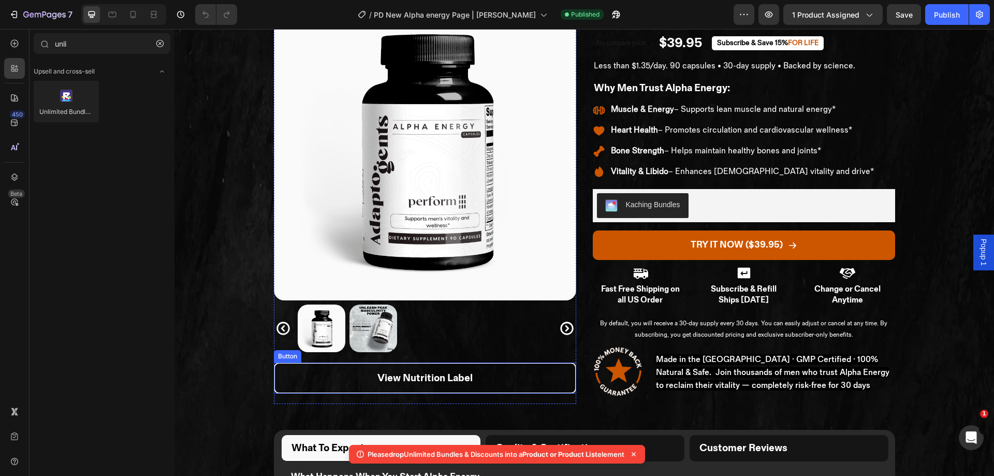
scroll to position [0, 0]
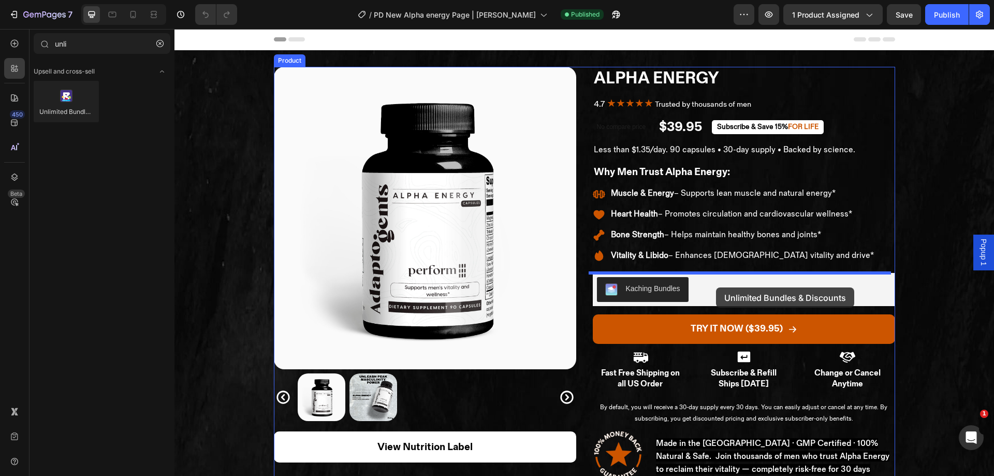
drag, startPoint x: 232, startPoint y: 130, endPoint x: 716, endPoint y: 287, distance: 508.4
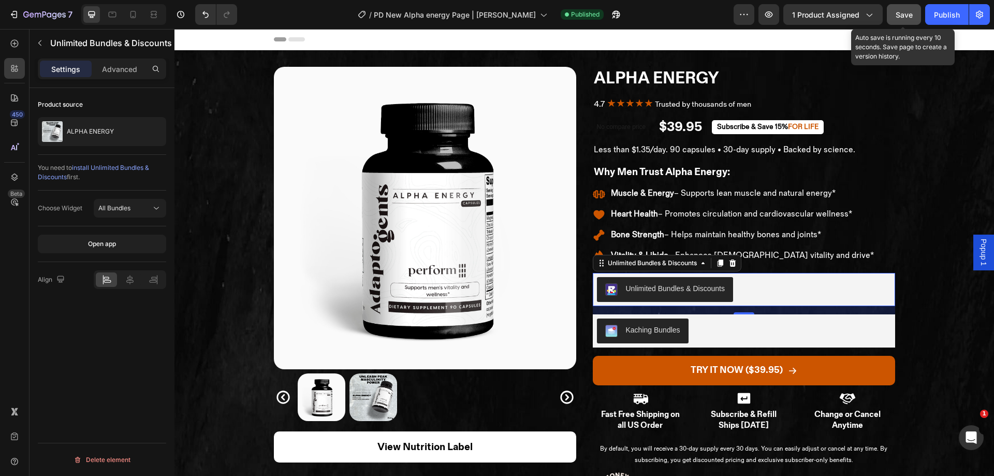
click at [903, 13] on span "Save" at bounding box center [903, 14] width 17 height 9
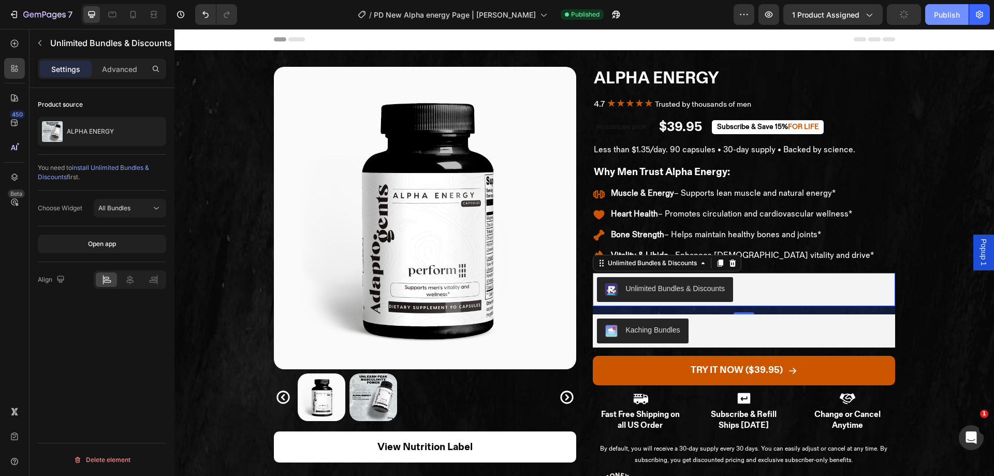
click at [947, 14] on div "Publish" at bounding box center [947, 14] width 26 height 11
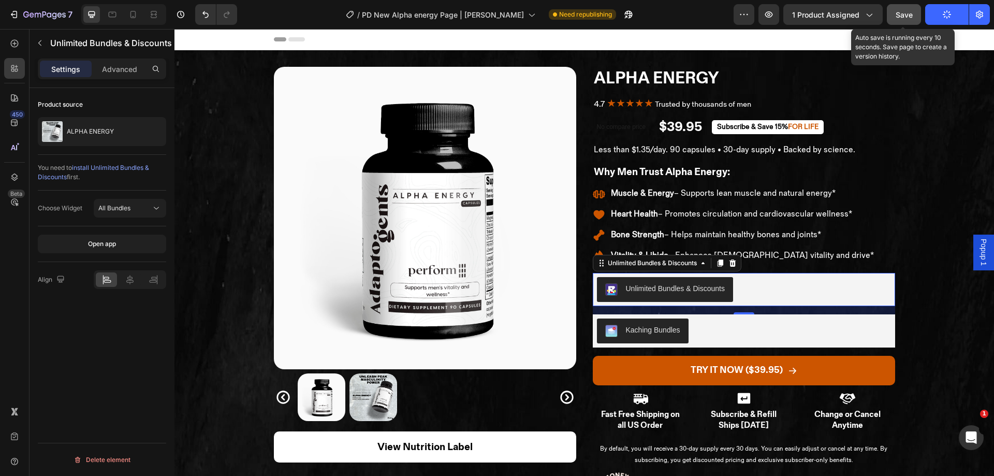
click at [909, 20] on button "Save" at bounding box center [904, 14] width 34 height 21
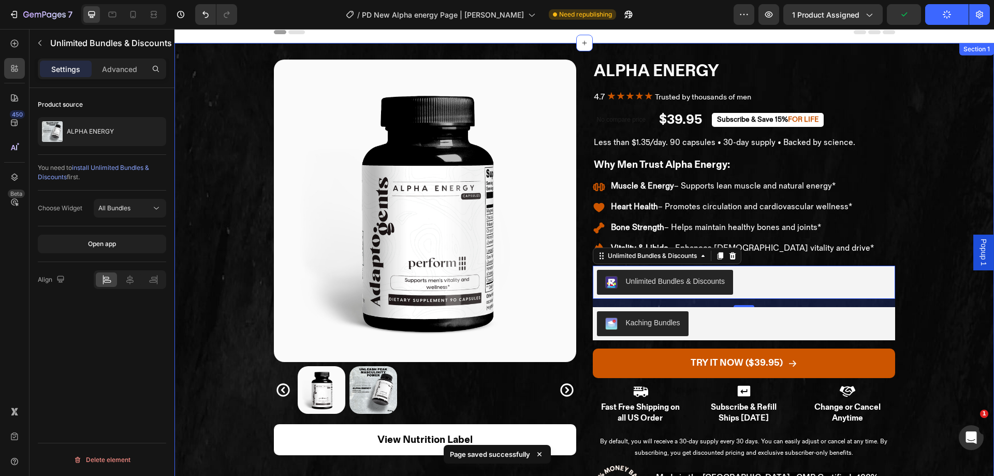
scroll to position [8, 0]
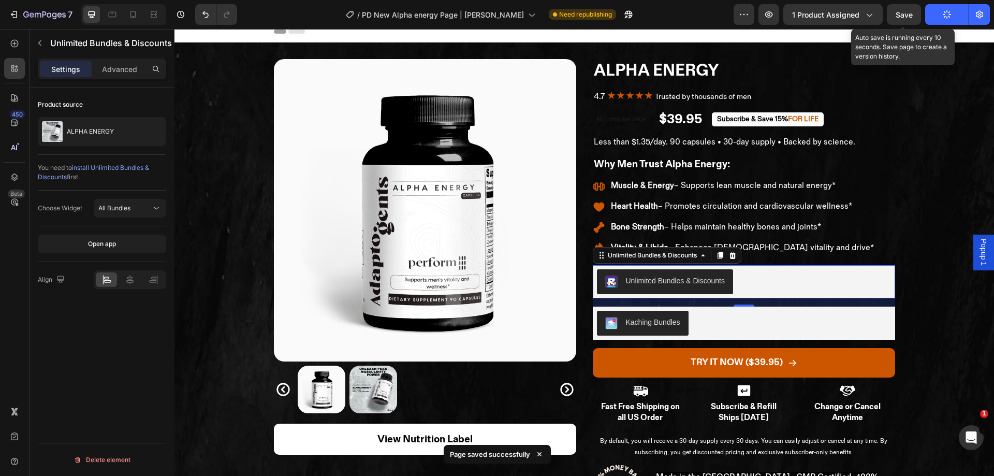
click at [911, 19] on span "Save" at bounding box center [903, 14] width 17 height 9
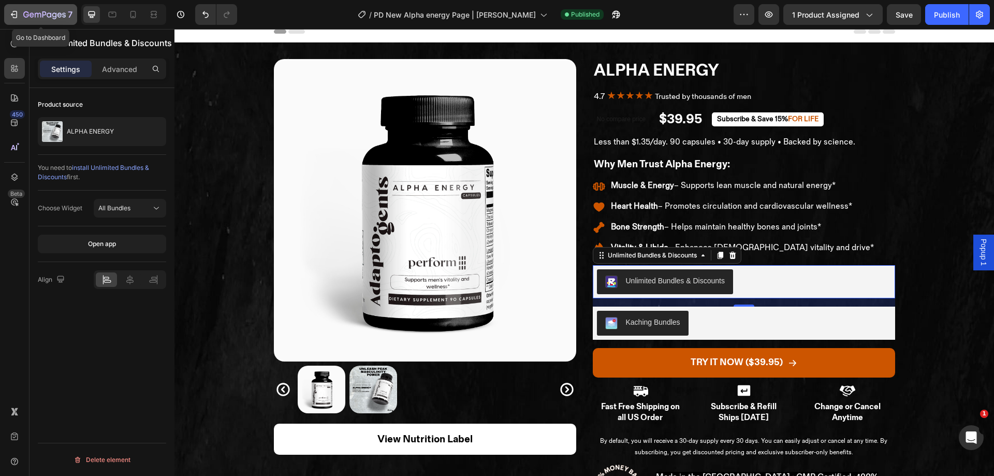
click at [8, 18] on button "7" at bounding box center [40, 14] width 73 height 21
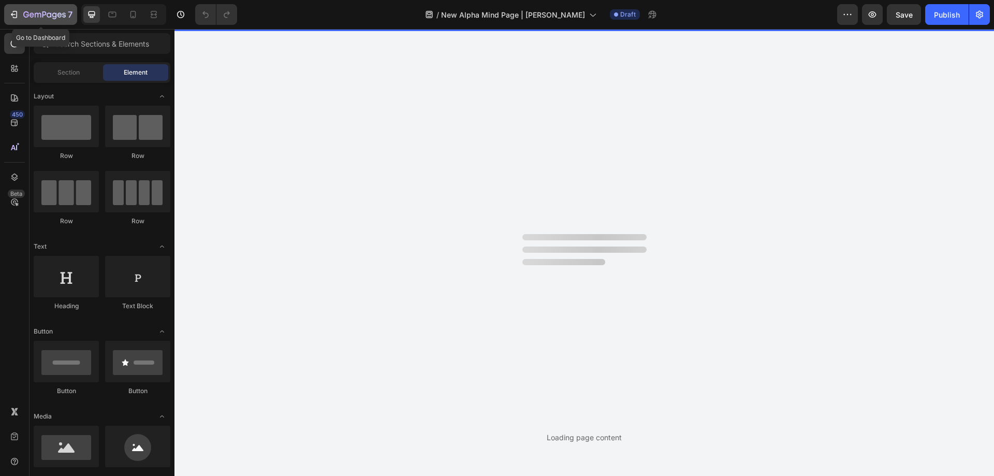
click at [11, 17] on icon "button" at bounding box center [14, 14] width 10 height 10
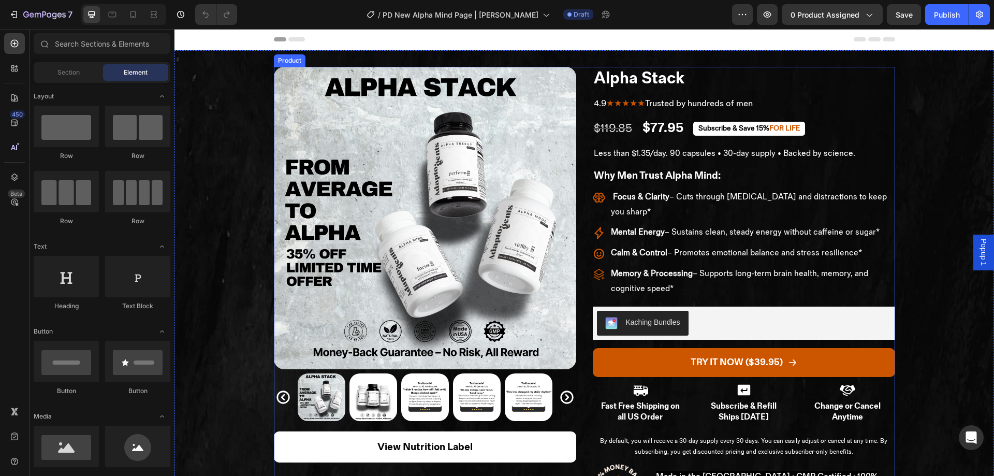
click at [586, 107] on div "Product Images View Nutrition Label Button Row Alpha Stack Product Title 4.9 ★★…" at bounding box center [584, 294] width 621 height 454
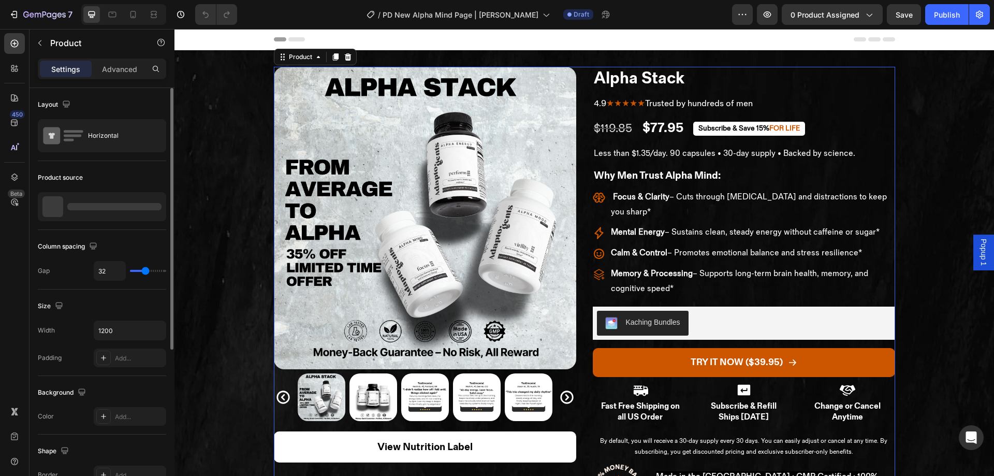
click at [152, 199] on div at bounding box center [102, 206] width 128 height 29
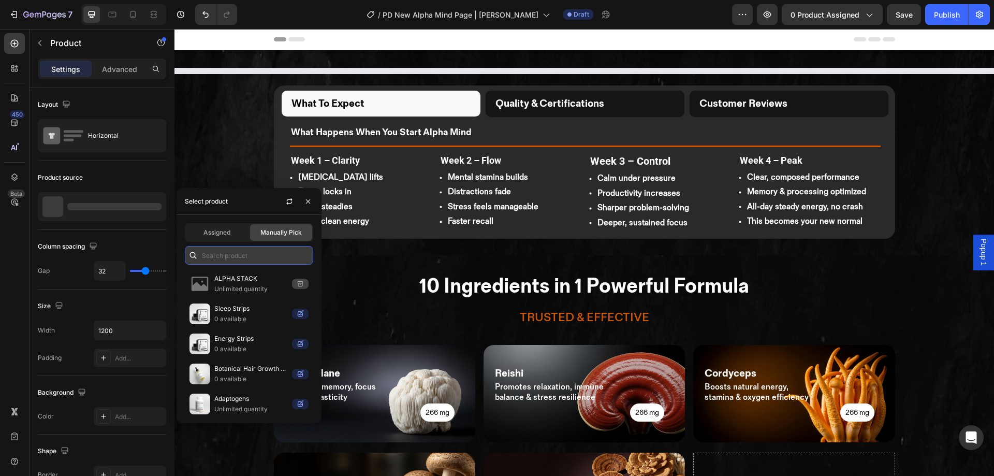
click at [246, 252] on input "text" at bounding box center [249, 255] width 128 height 19
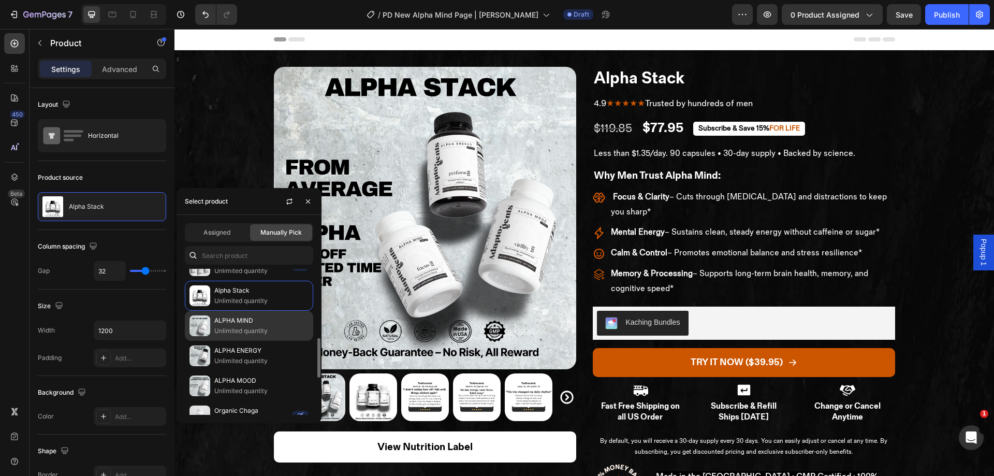
click at [265, 324] on p "ALPHA MIND" at bounding box center [261, 320] width 94 height 10
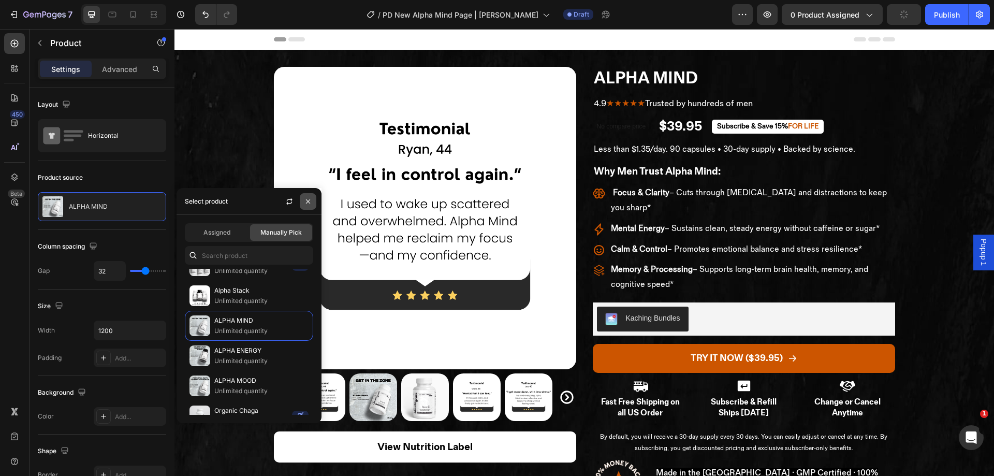
click at [308, 205] on icon "button" at bounding box center [308, 201] width 8 height 8
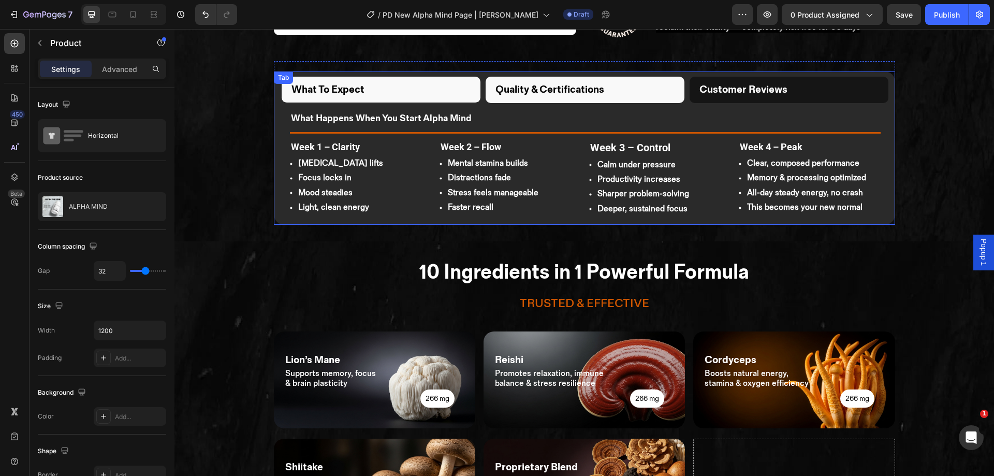
scroll to position [478, 0]
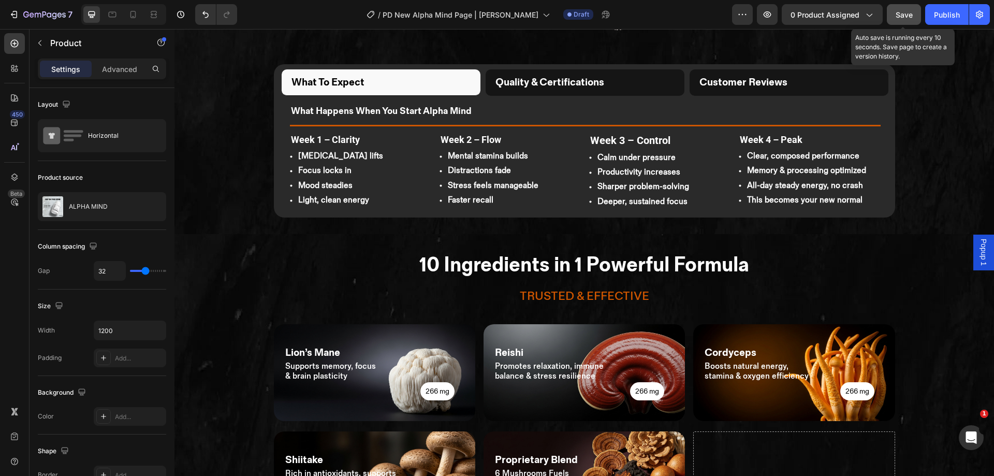
click at [903, 13] on span "Save" at bounding box center [903, 14] width 17 height 9
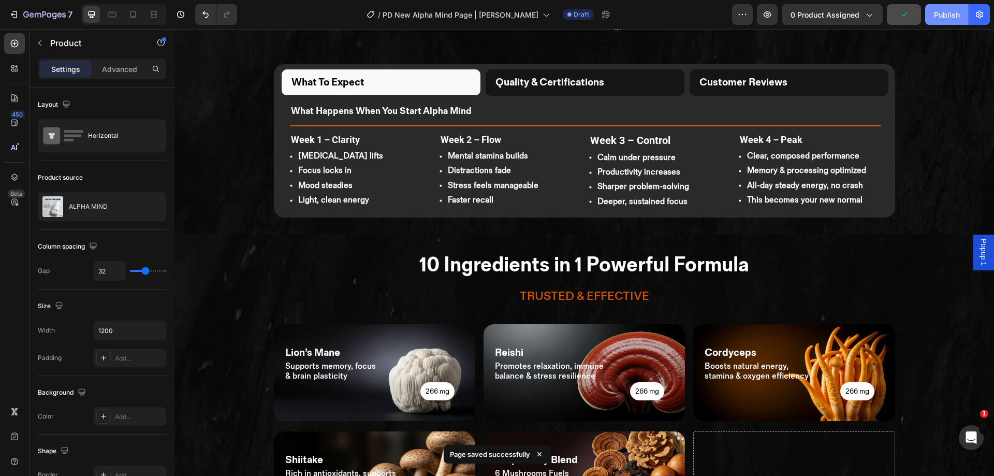
click at [938, 20] on div "Publish" at bounding box center [947, 14] width 26 height 11
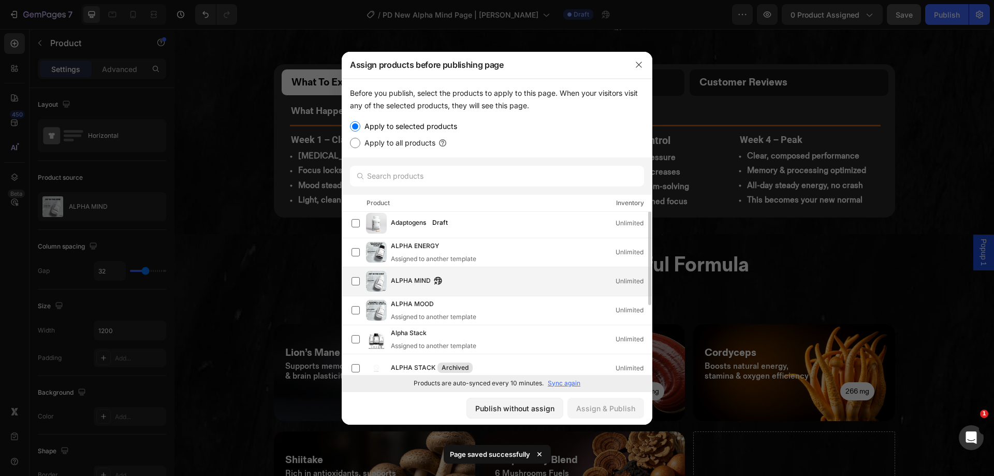
scroll to position [2, 0]
click at [489, 285] on div "ALPHA MIND Unlimited" at bounding box center [521, 281] width 261 height 11
click at [601, 413] on div "Assign & Publish" at bounding box center [605, 408] width 59 height 11
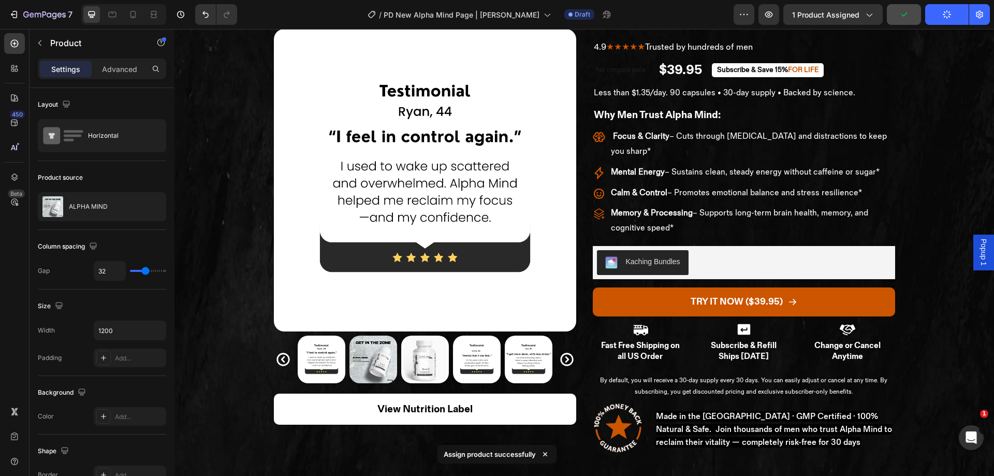
scroll to position [0, 0]
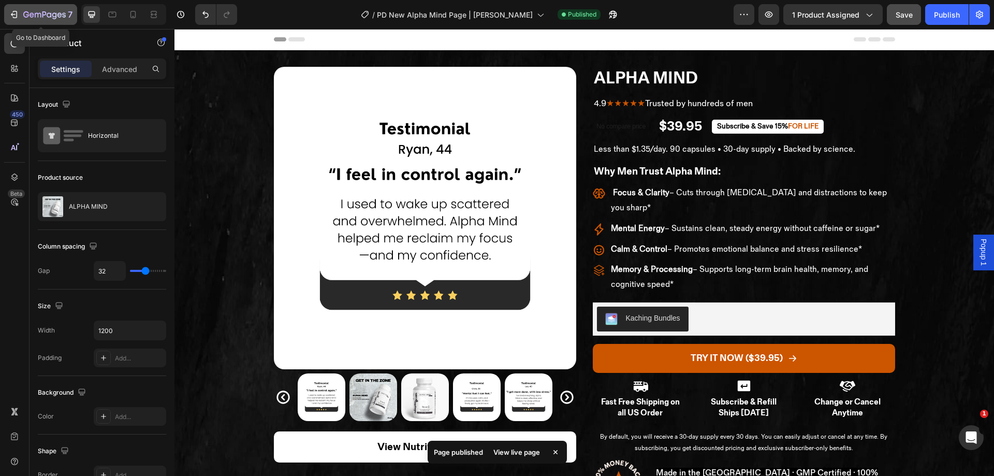
click at [17, 11] on icon "button" at bounding box center [14, 14] width 10 height 10
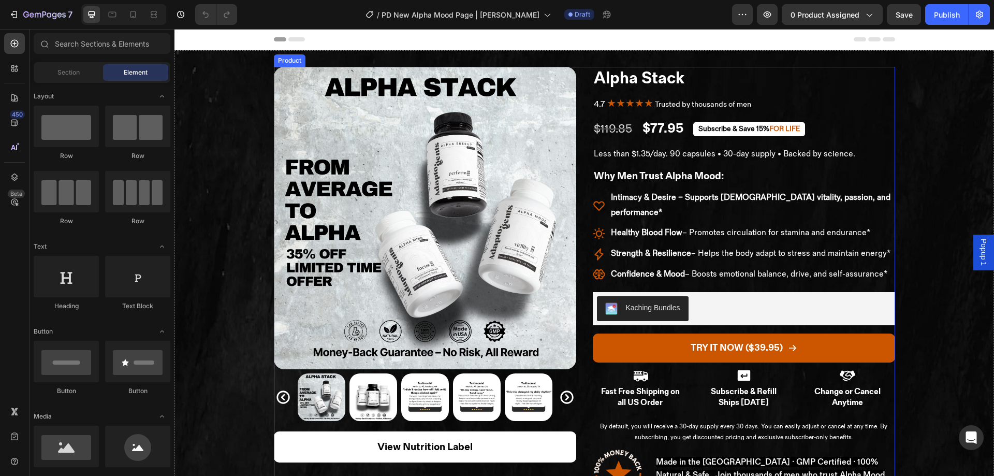
click at [572, 147] on div "Product Images View Nutrition Label Button Row Alpha Stack Product Title 4.7 ★★…" at bounding box center [584, 286] width 621 height 439
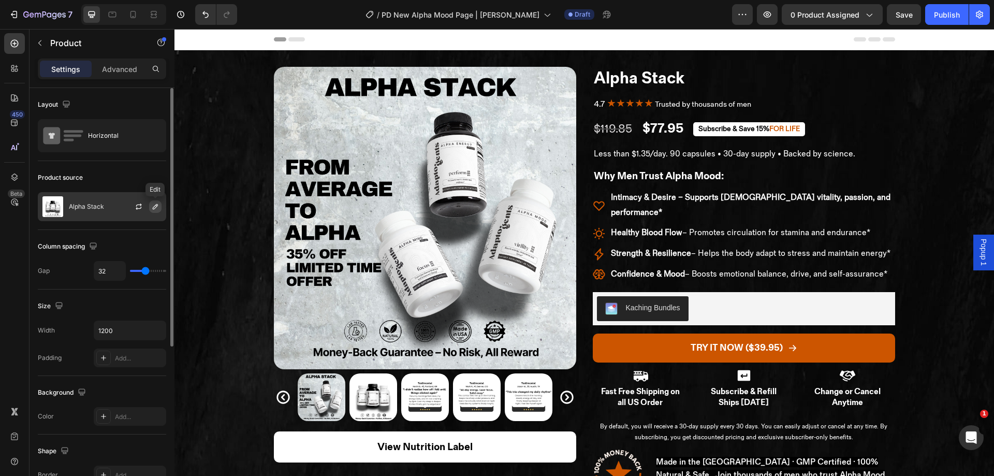
click at [151, 211] on button "button" at bounding box center [155, 206] width 12 height 12
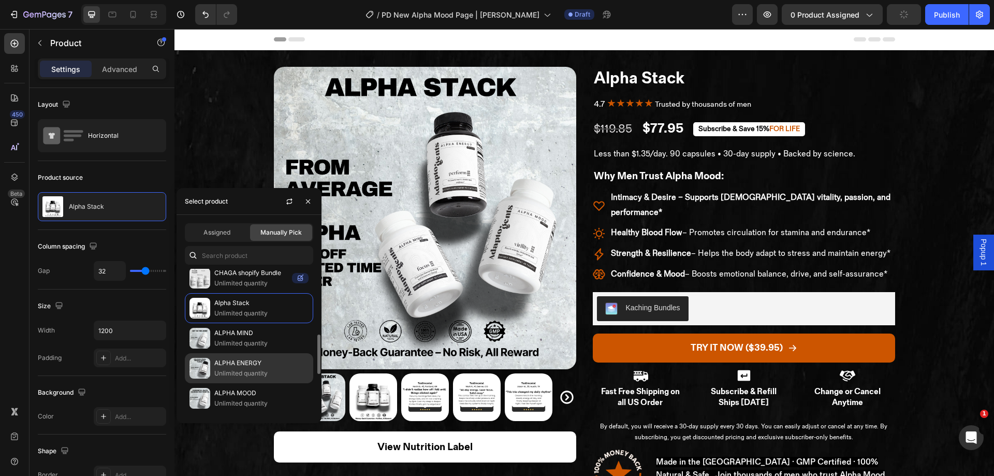
scroll to position [247, 0]
click at [256, 397] on p "Unlimited quantity" at bounding box center [261, 402] width 94 height 10
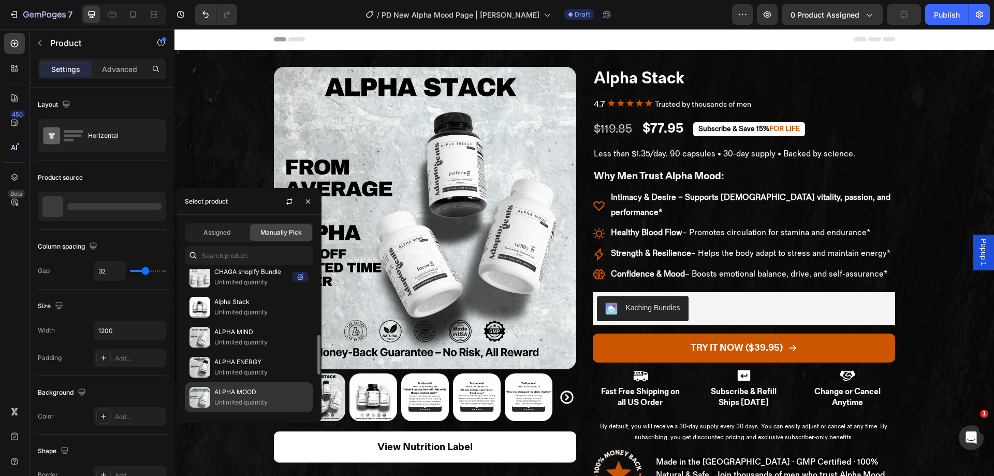
click at [247, 401] on p "Unlimited quantity" at bounding box center [261, 402] width 94 height 10
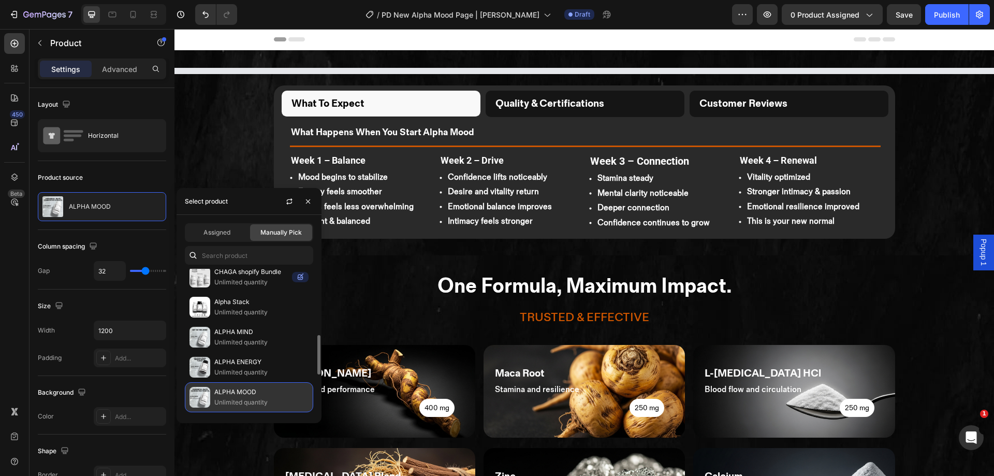
click at [247, 401] on p "Unlimited quantity" at bounding box center [261, 402] width 94 height 10
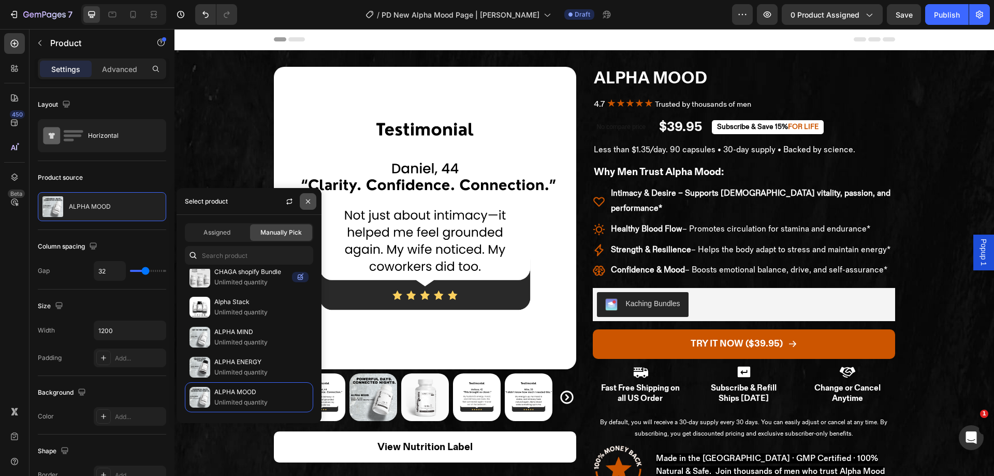
click at [310, 201] on icon "button" at bounding box center [308, 201] width 8 height 8
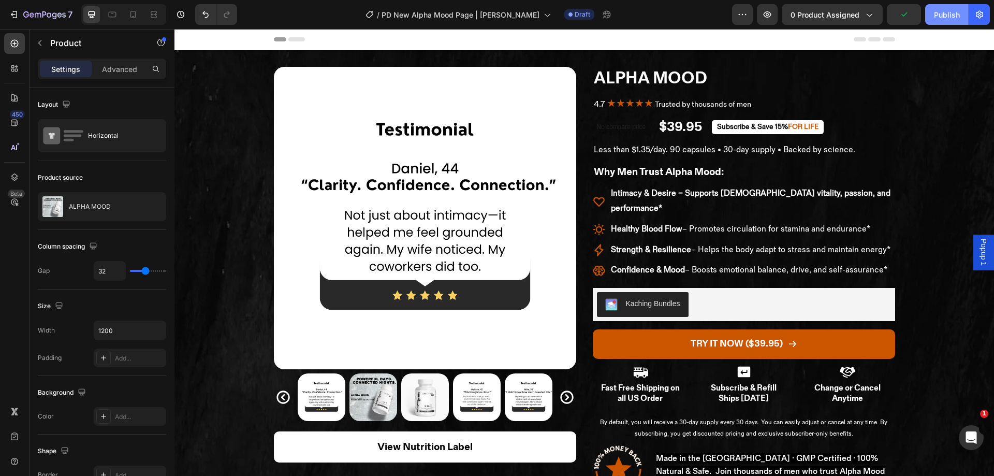
click at [931, 18] on button "Publish" at bounding box center [946, 14] width 43 height 21
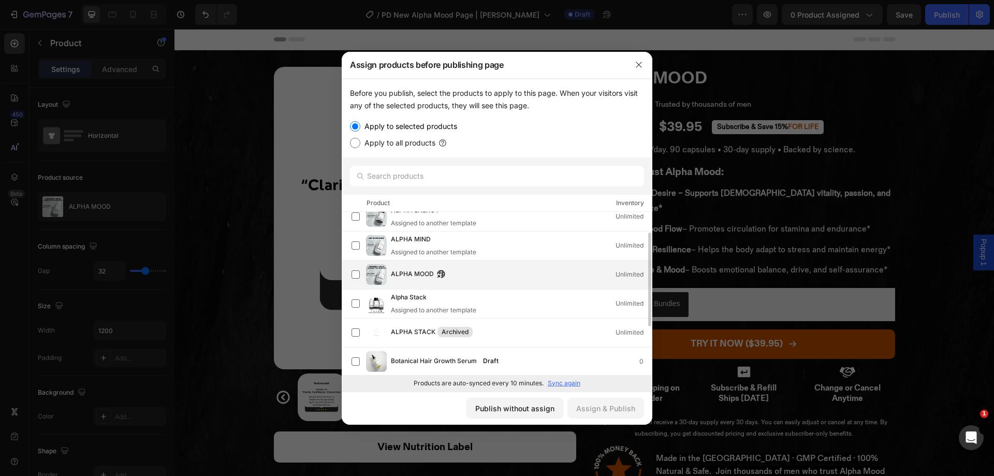
scroll to position [38, 0]
click at [520, 269] on div "ALPHA MOOD Unlimited" at bounding box center [521, 274] width 261 height 11
click at [593, 410] on div "Assign & Publish" at bounding box center [605, 408] width 59 height 11
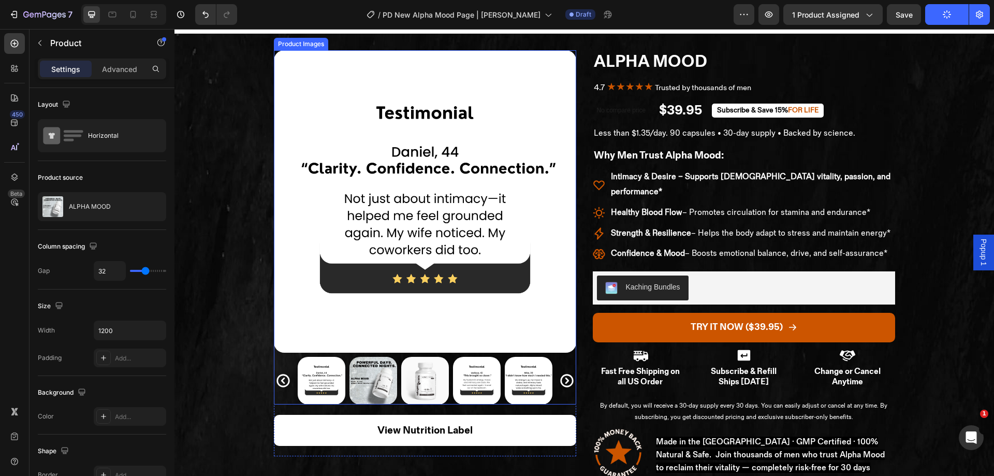
scroll to position [0, 0]
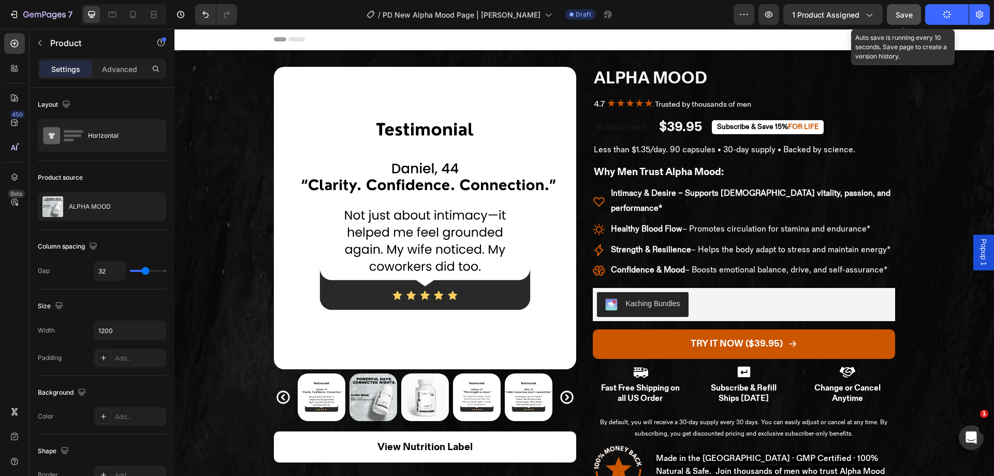
click at [912, 11] on span "Save" at bounding box center [903, 14] width 17 height 9
click at [900, 17] on span "Save" at bounding box center [903, 14] width 17 height 9
click at [903, 8] on button "Save" at bounding box center [904, 14] width 34 height 21
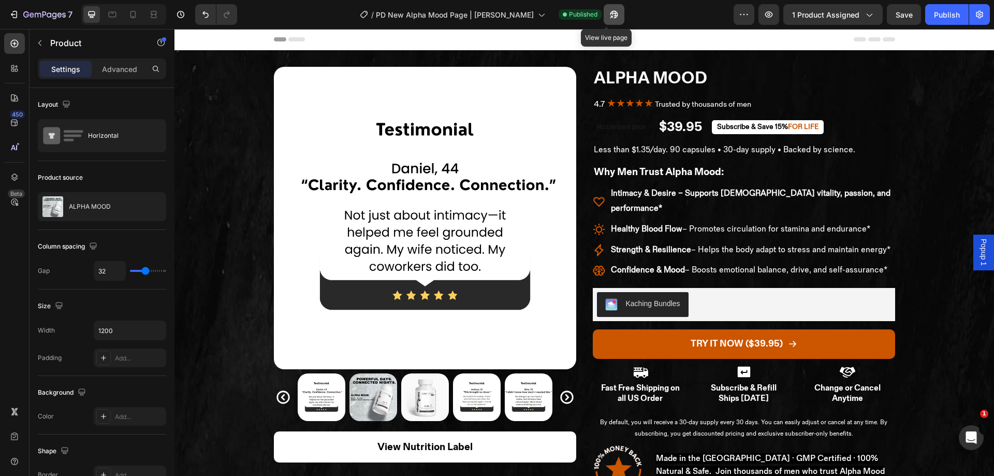
click at [610, 16] on icon "button" at bounding box center [611, 17] width 3 height 3
